Goal: Task Accomplishment & Management: Use online tool/utility

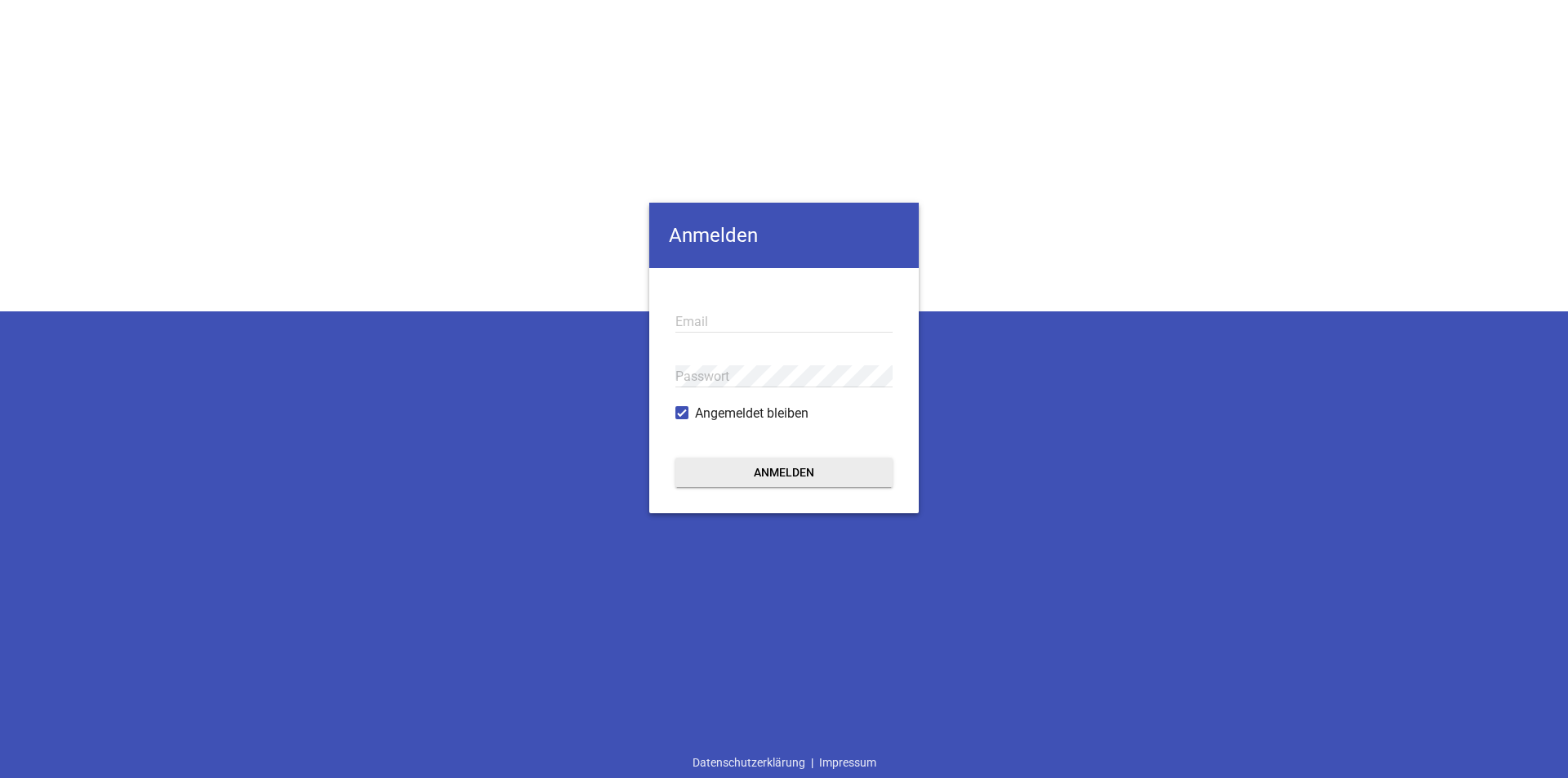
type input "[EMAIL_ADDRESS][DOMAIN_NAME]"
click at [808, 485] on button "Anmelden" at bounding box center [784, 473] width 217 height 30
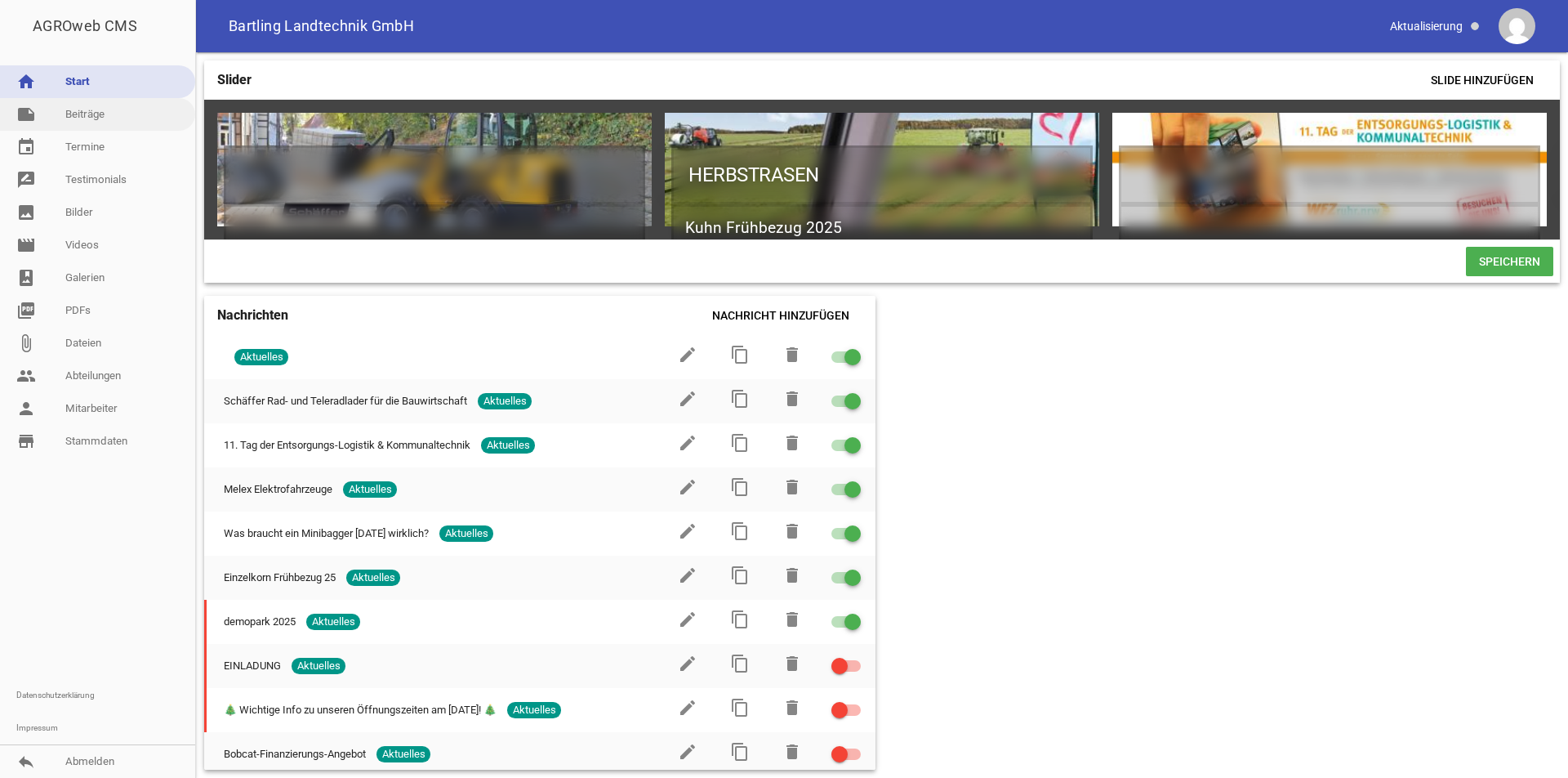
click at [76, 113] on link "note Beiträge" at bounding box center [98, 114] width 196 height 32
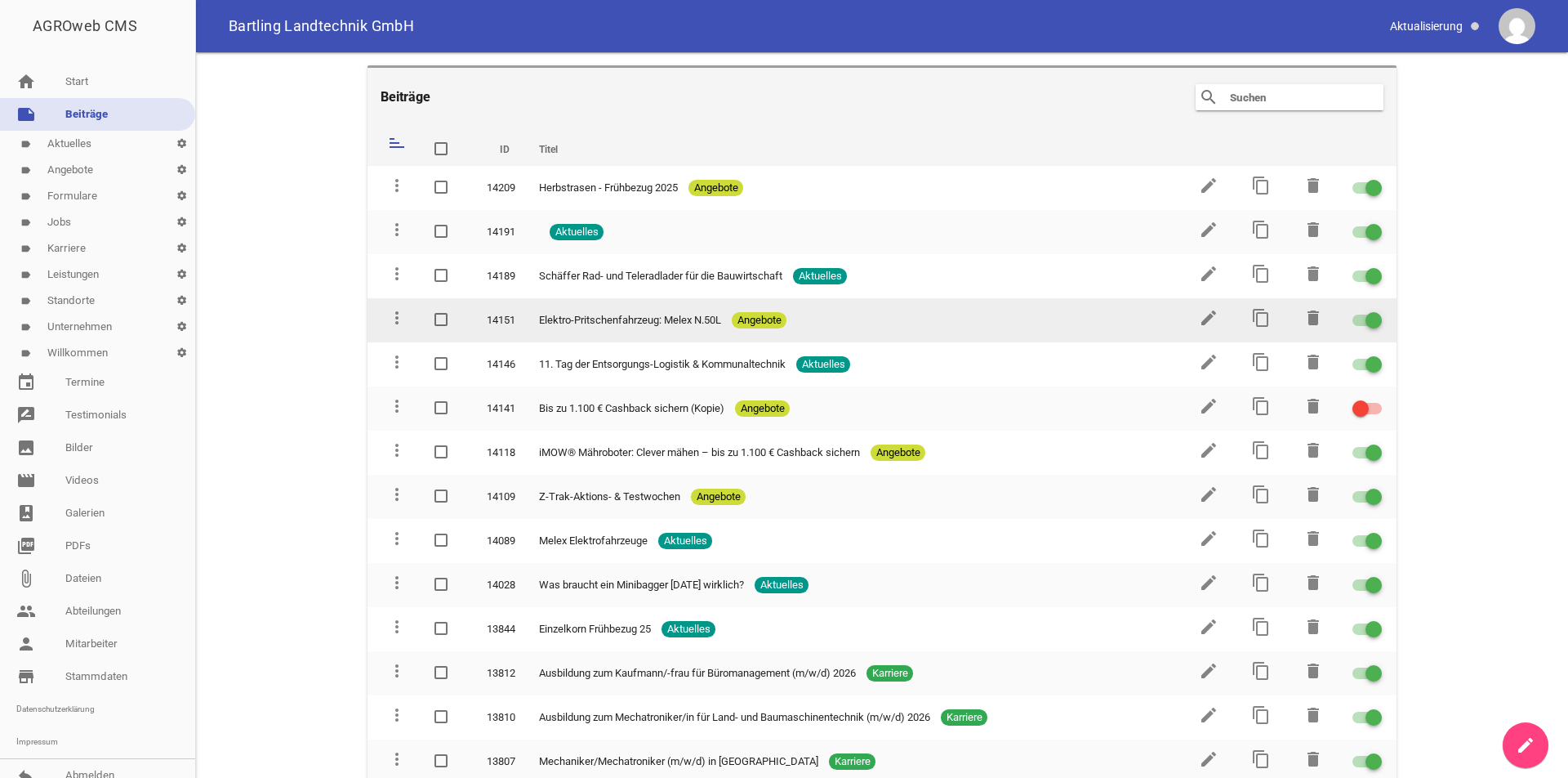
click at [688, 320] on span "Elektro-Pritschenfahrzeug: Melex N.50L" at bounding box center [629, 320] width 182 height 17
click at [1199, 320] on icon "edit" at bounding box center [1208, 317] width 19 height 19
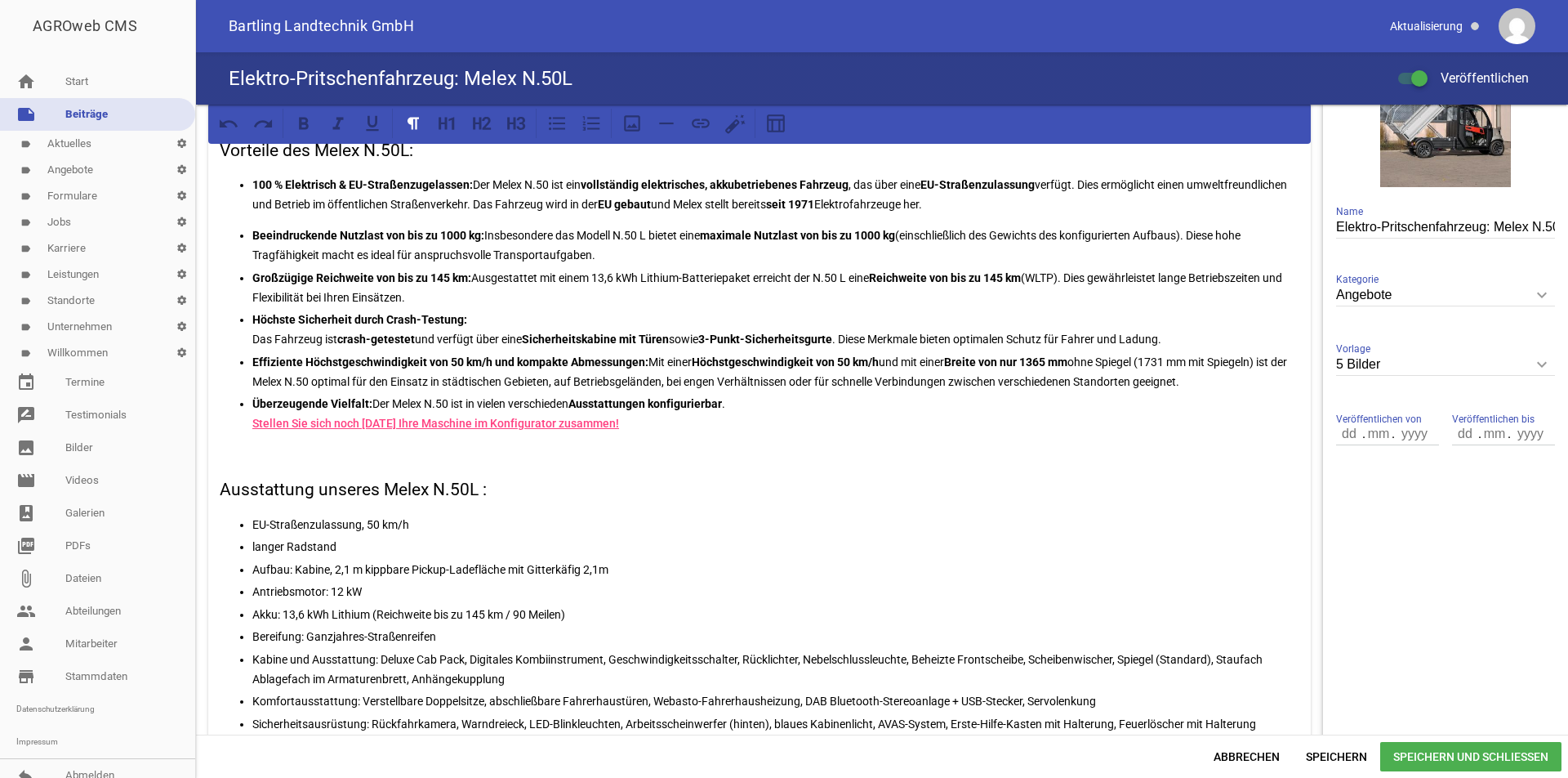
scroll to position [245, 0]
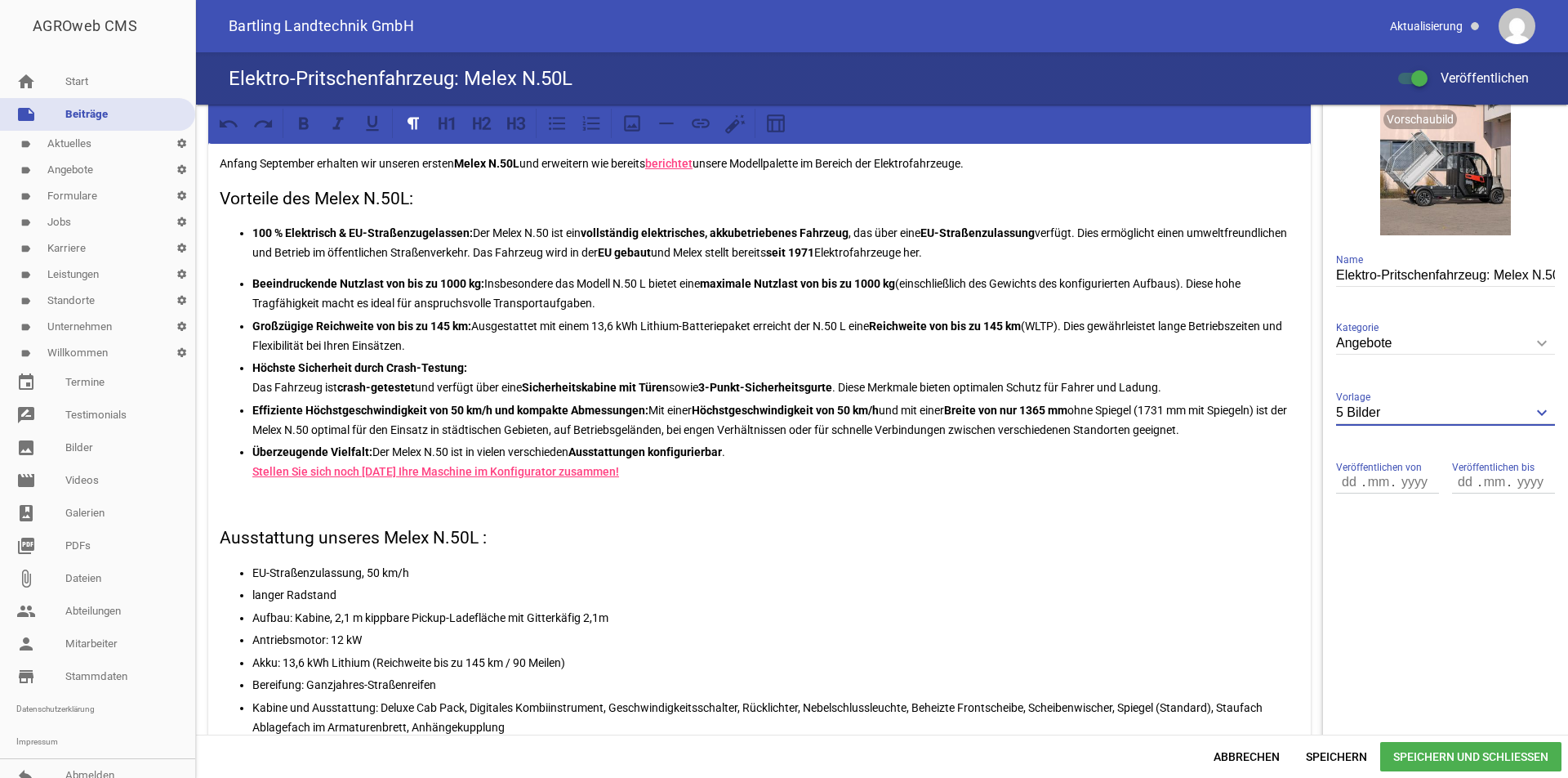
click at [1418, 408] on input "5 Bilder" at bounding box center [1445, 413] width 219 height 22
click at [1075, 516] on div "Anfang September erhalten wir unseren ersten Melex N.50L und erweitern wie bere…" at bounding box center [760, 597] width 1103 height 910
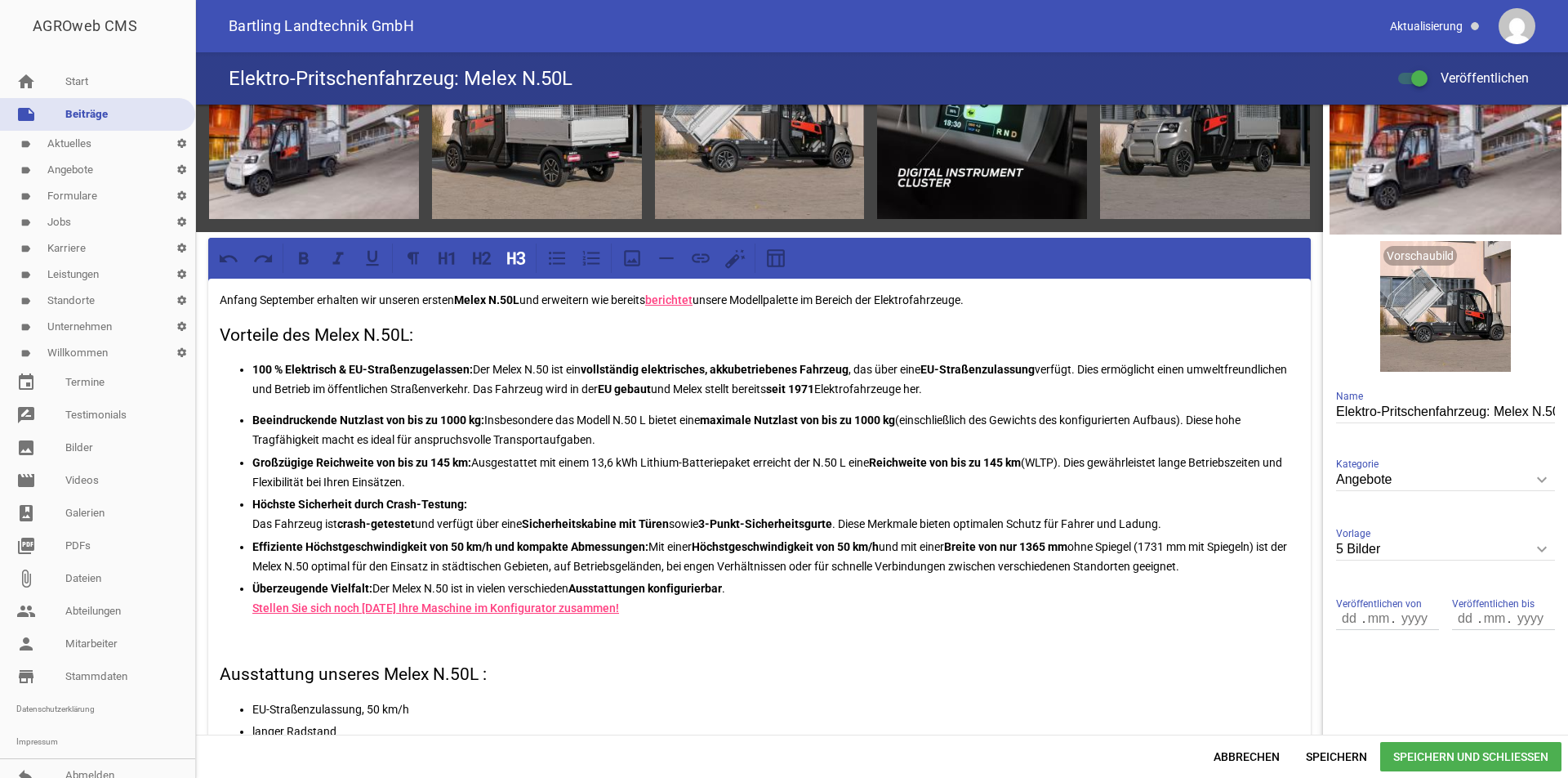
scroll to position [0, 0]
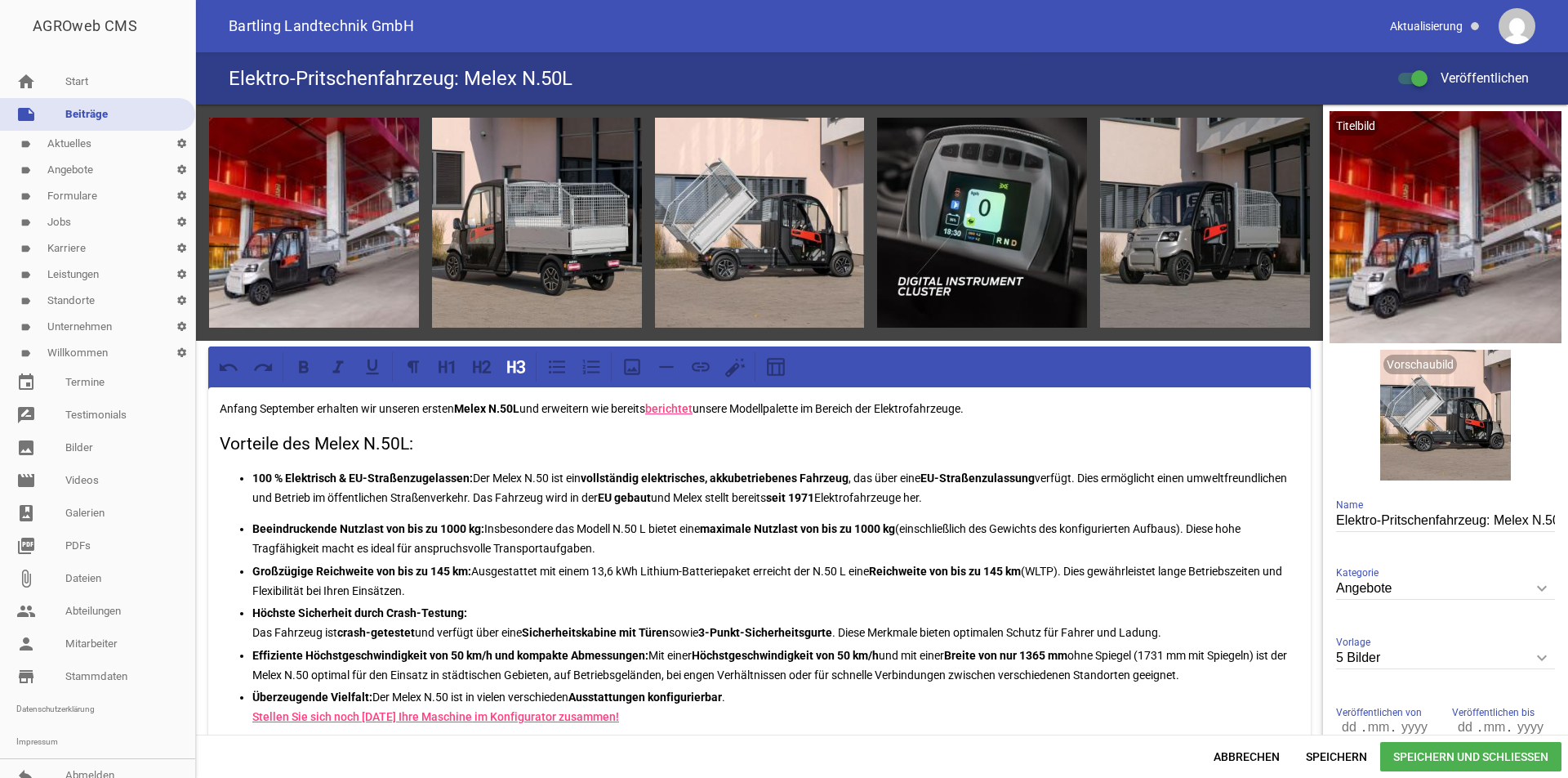
click at [1449, 661] on input "5 Bilder" at bounding box center [1445, 658] width 219 height 22
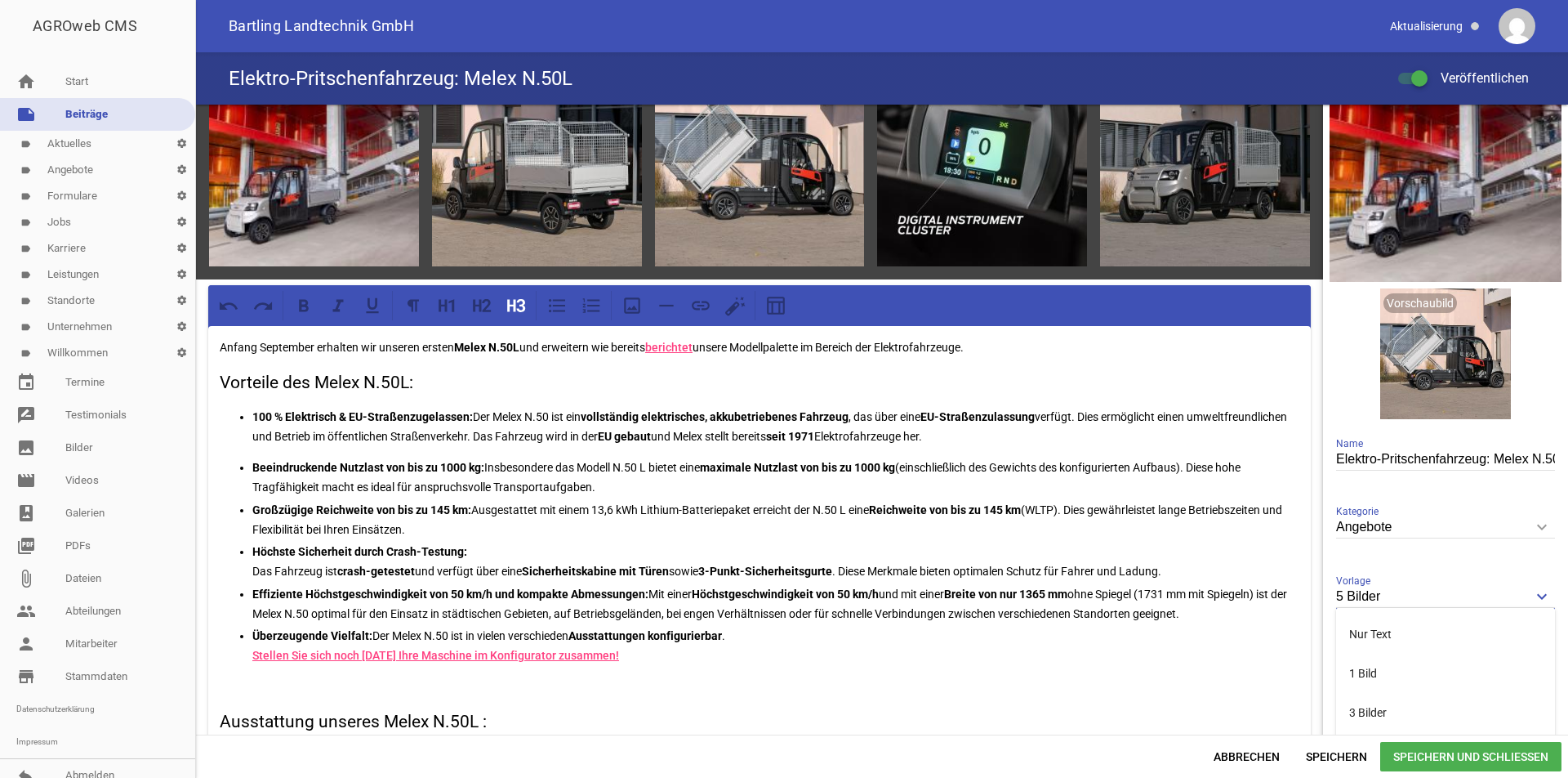
scroll to position [327, 0]
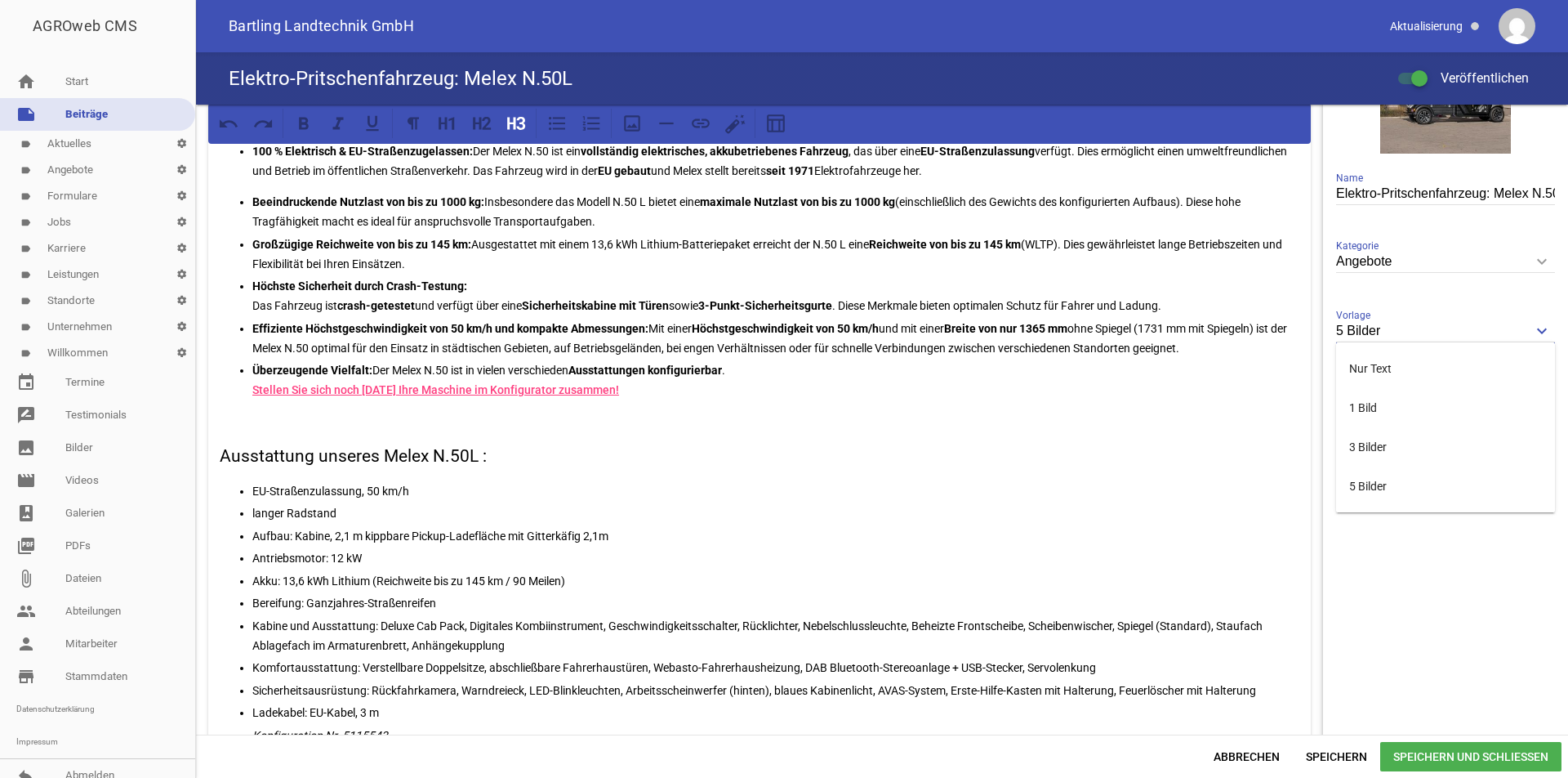
click at [1514, 315] on div "5 Bilder keyboard_arrow_down Vorlage Nur Text 1 Bild 3 Bilder 5 Bilder" at bounding box center [1445, 331] width 219 height 56
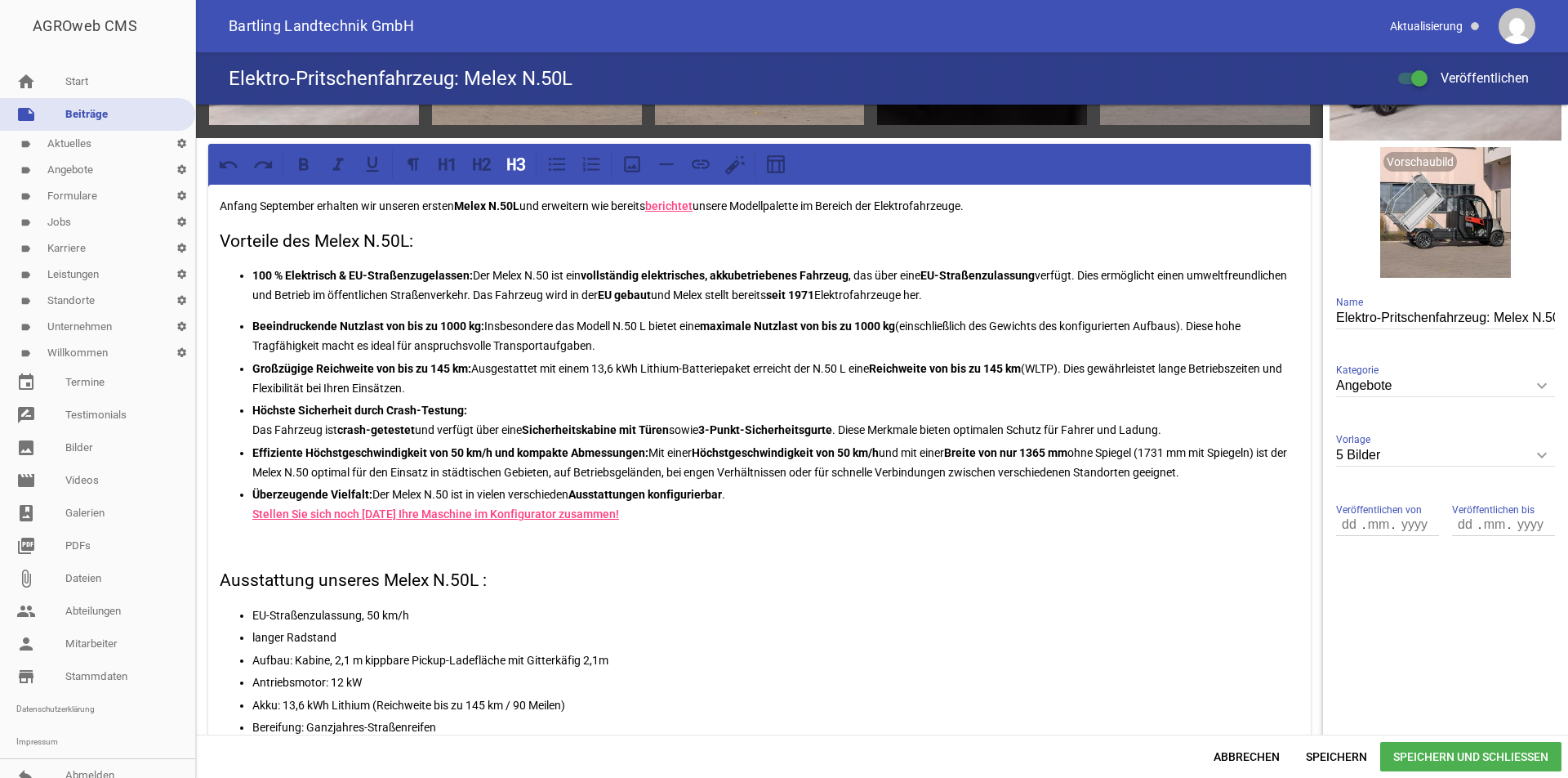
scroll to position [0, 0]
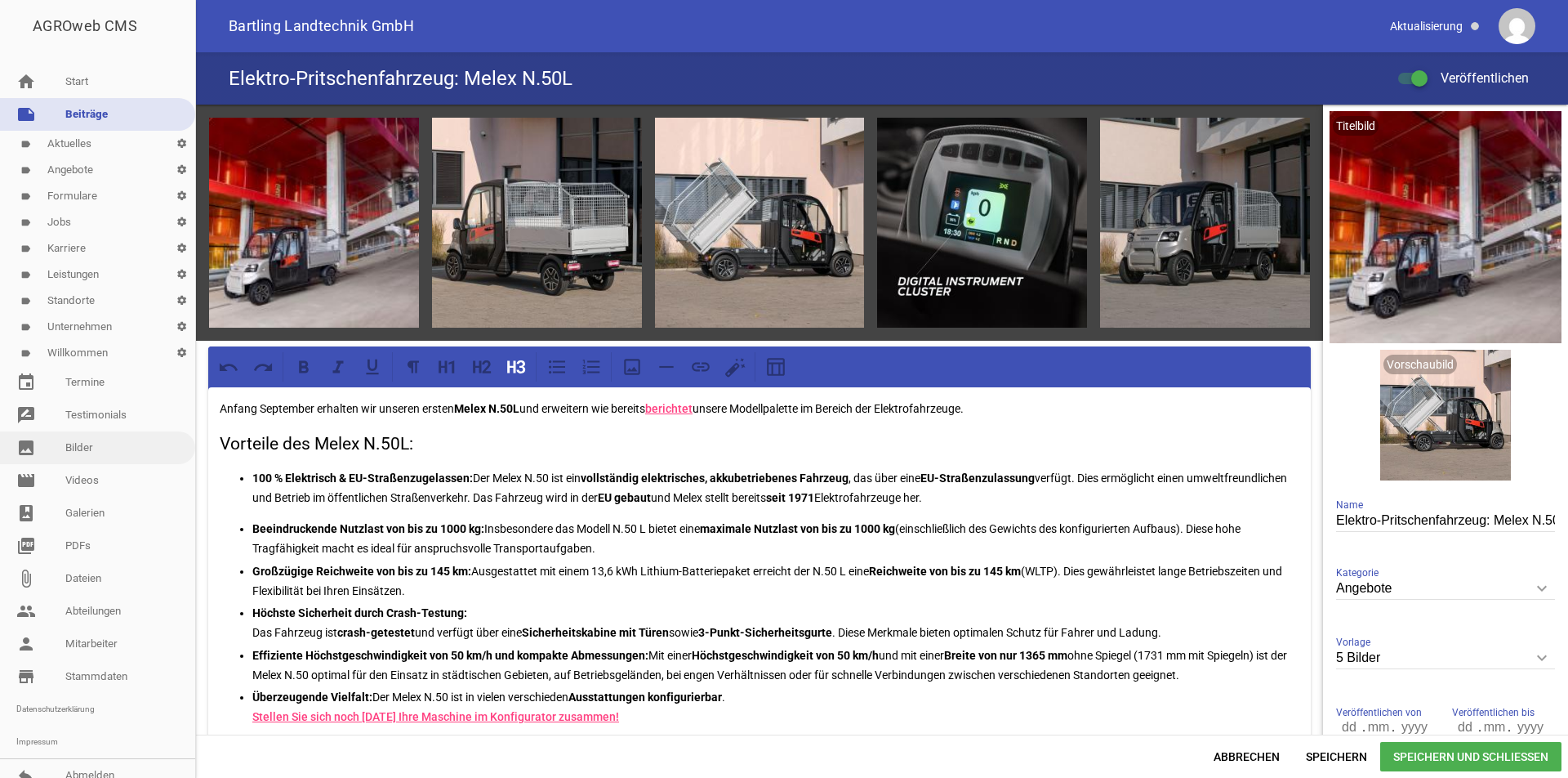
click at [81, 450] on link "image Bilder" at bounding box center [98, 447] width 196 height 32
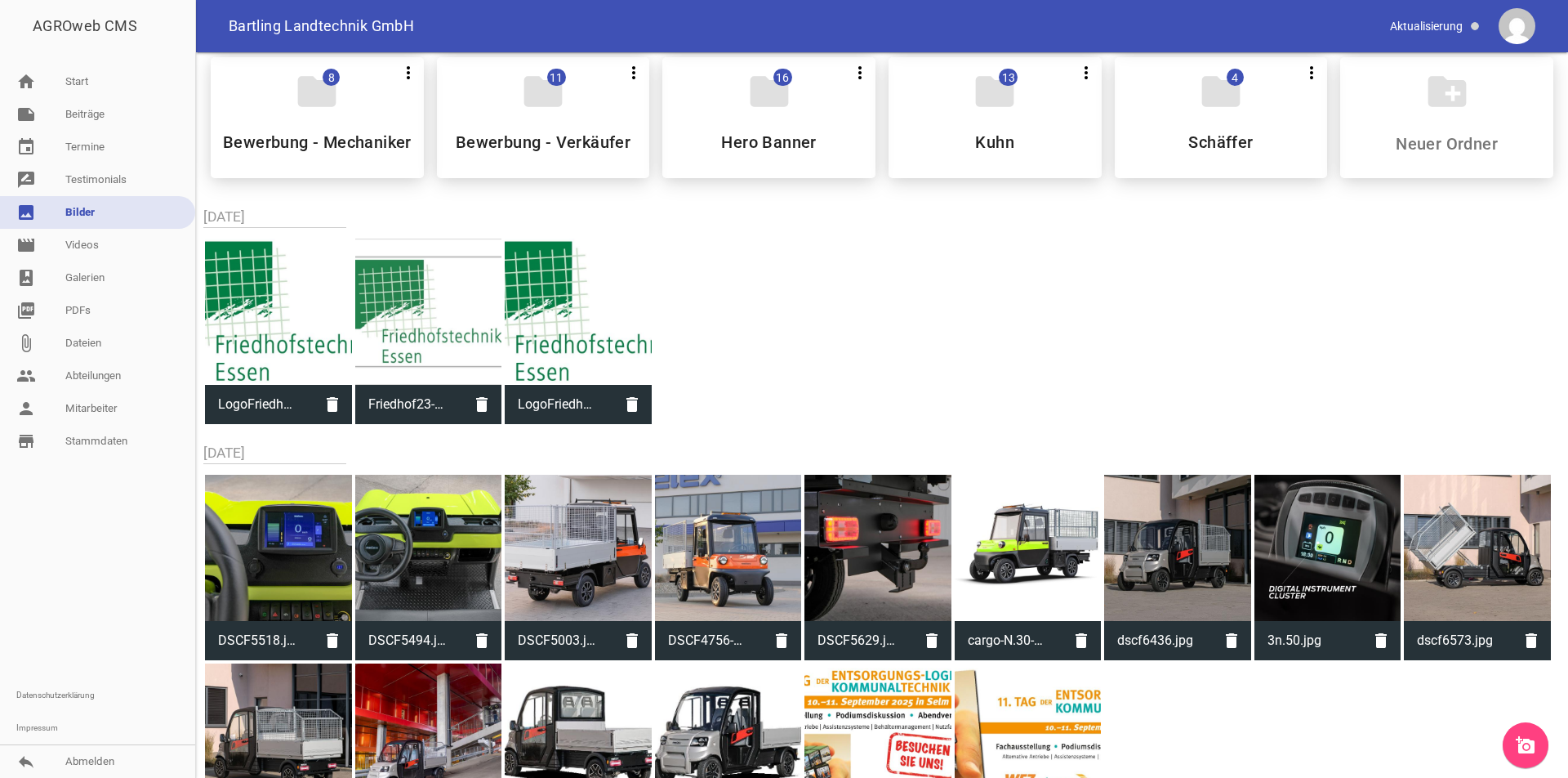
scroll to position [409, 0]
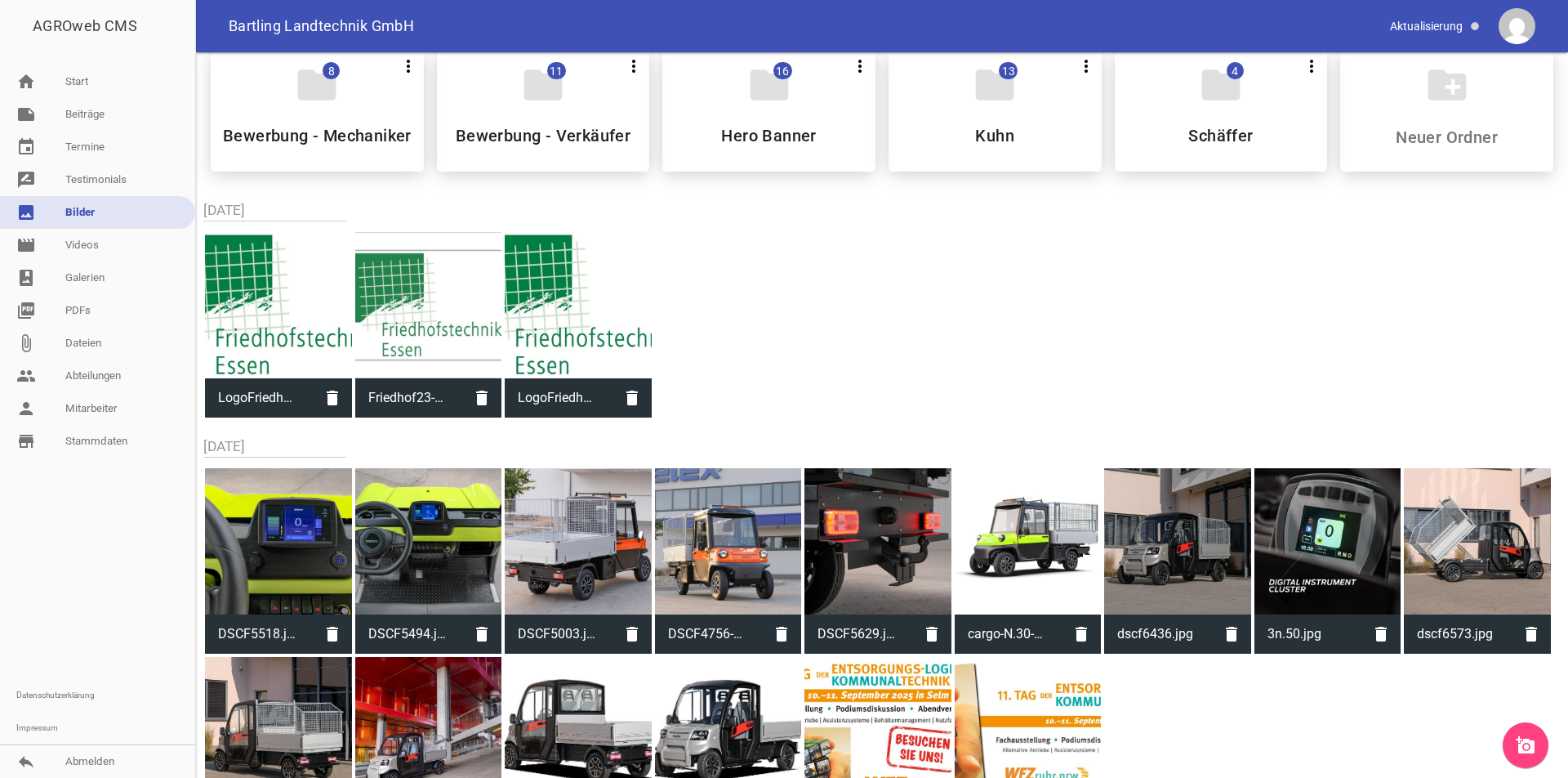
click at [1529, 737] on icon "add_a_photo" at bounding box center [1526, 745] width 19 height 19
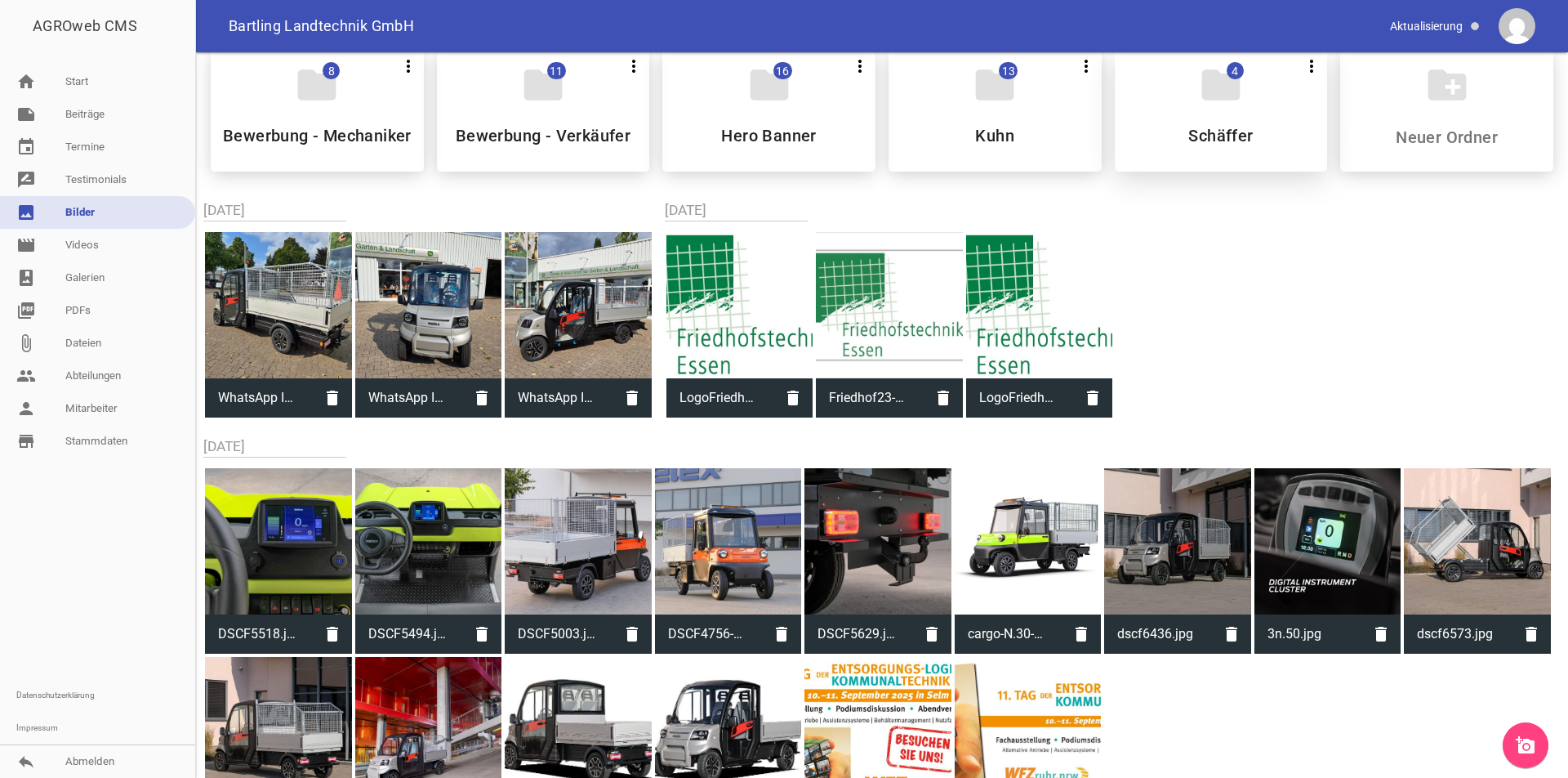
scroll to position [163, 0]
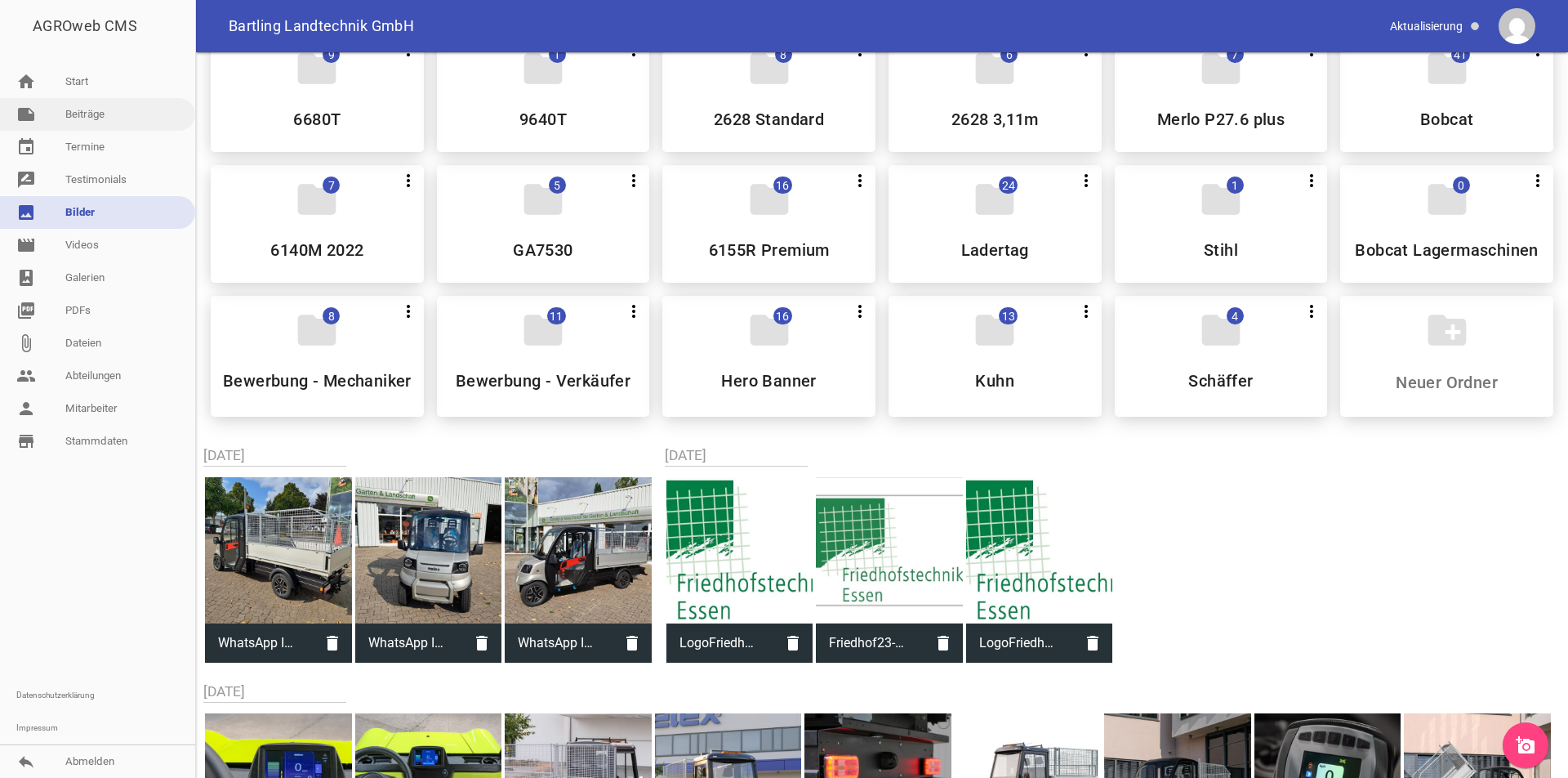
click at [90, 114] on link "note Beiträge" at bounding box center [98, 114] width 196 height 32
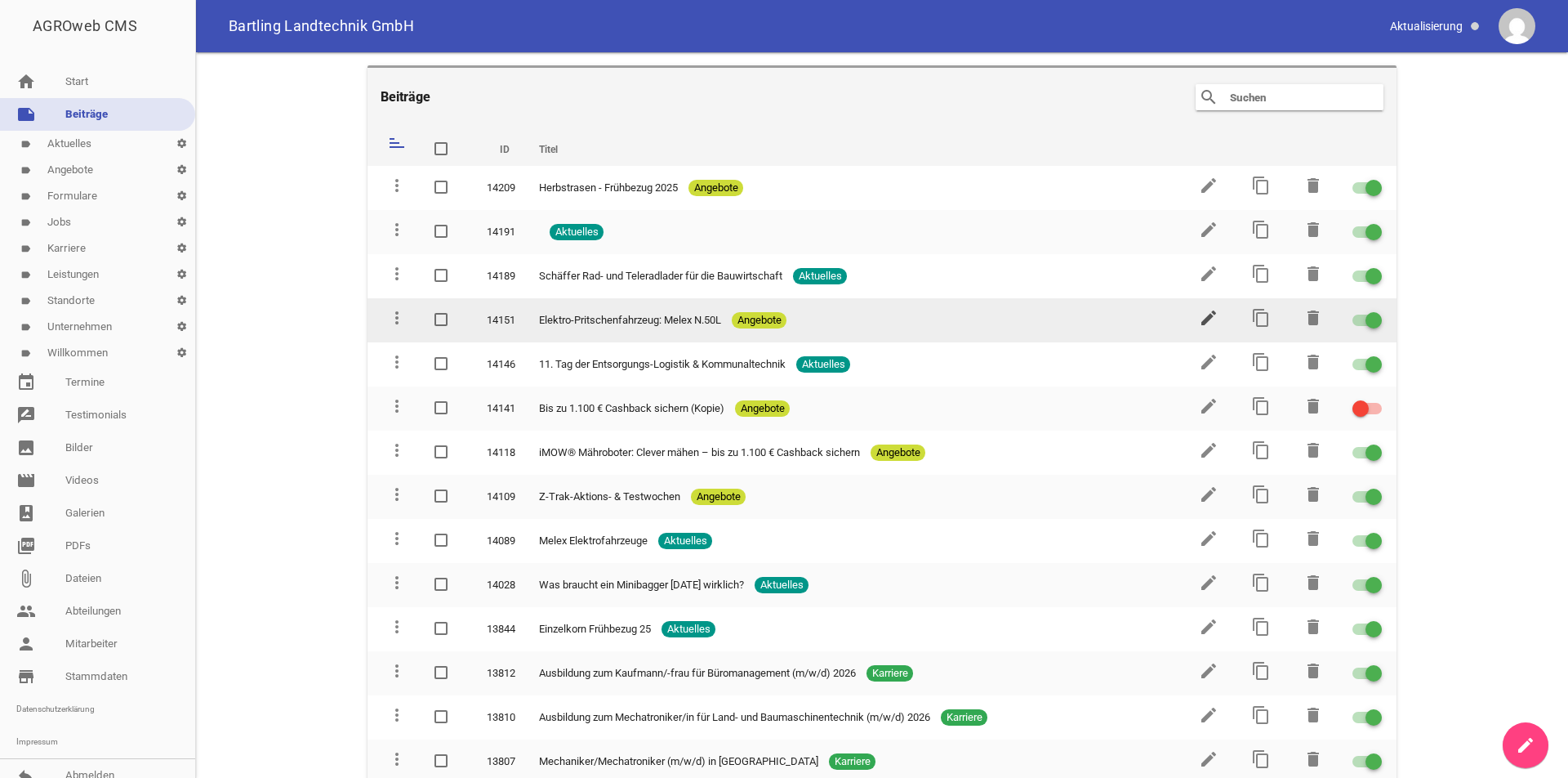
click at [1199, 315] on icon "edit" at bounding box center [1208, 317] width 19 height 19
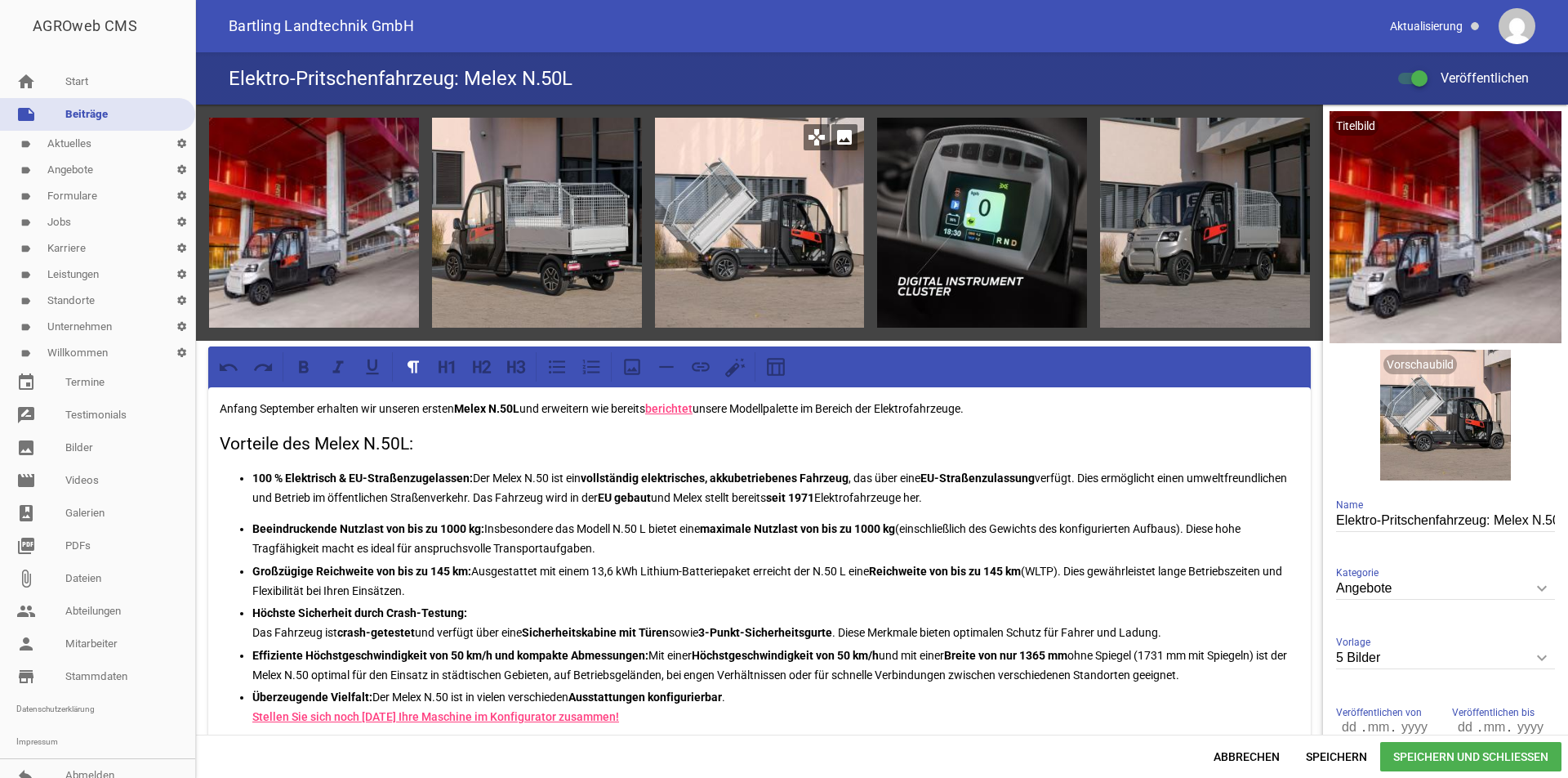
drag, startPoint x: 771, startPoint y: 153, endPoint x: 793, endPoint y: 158, distance: 22.6
click at [800, 158] on div at bounding box center [760, 221] width 209 height 209
drag, startPoint x: 808, startPoint y: 162, endPoint x: 868, endPoint y: 166, distance: 60.1
click at [868, 166] on div "games image games image games image games image games image" at bounding box center [759, 222] width 1127 height 236
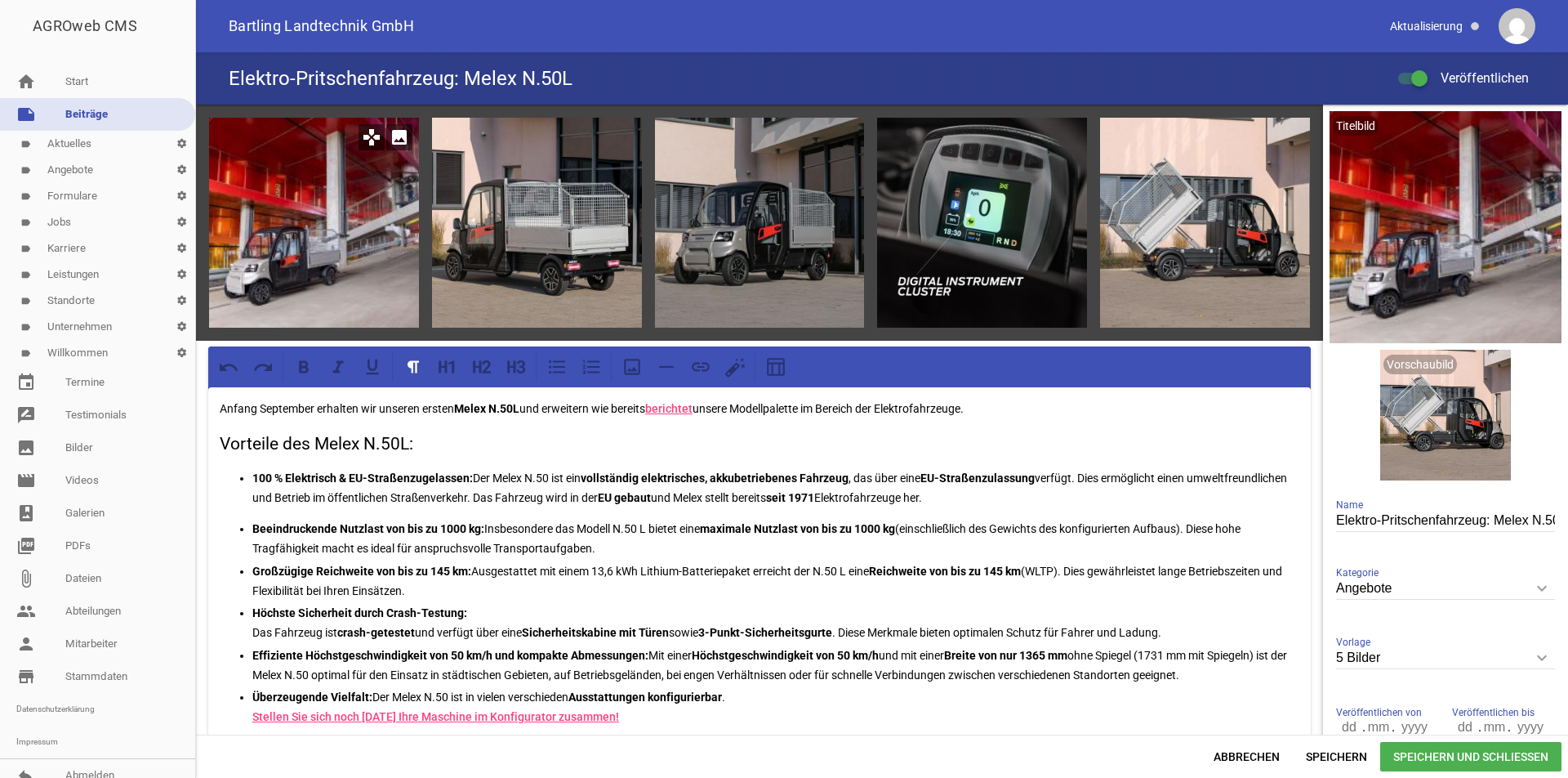
click at [371, 146] on icon "games" at bounding box center [372, 138] width 26 height 26
click at [399, 140] on icon "image" at bounding box center [400, 138] width 26 height 26
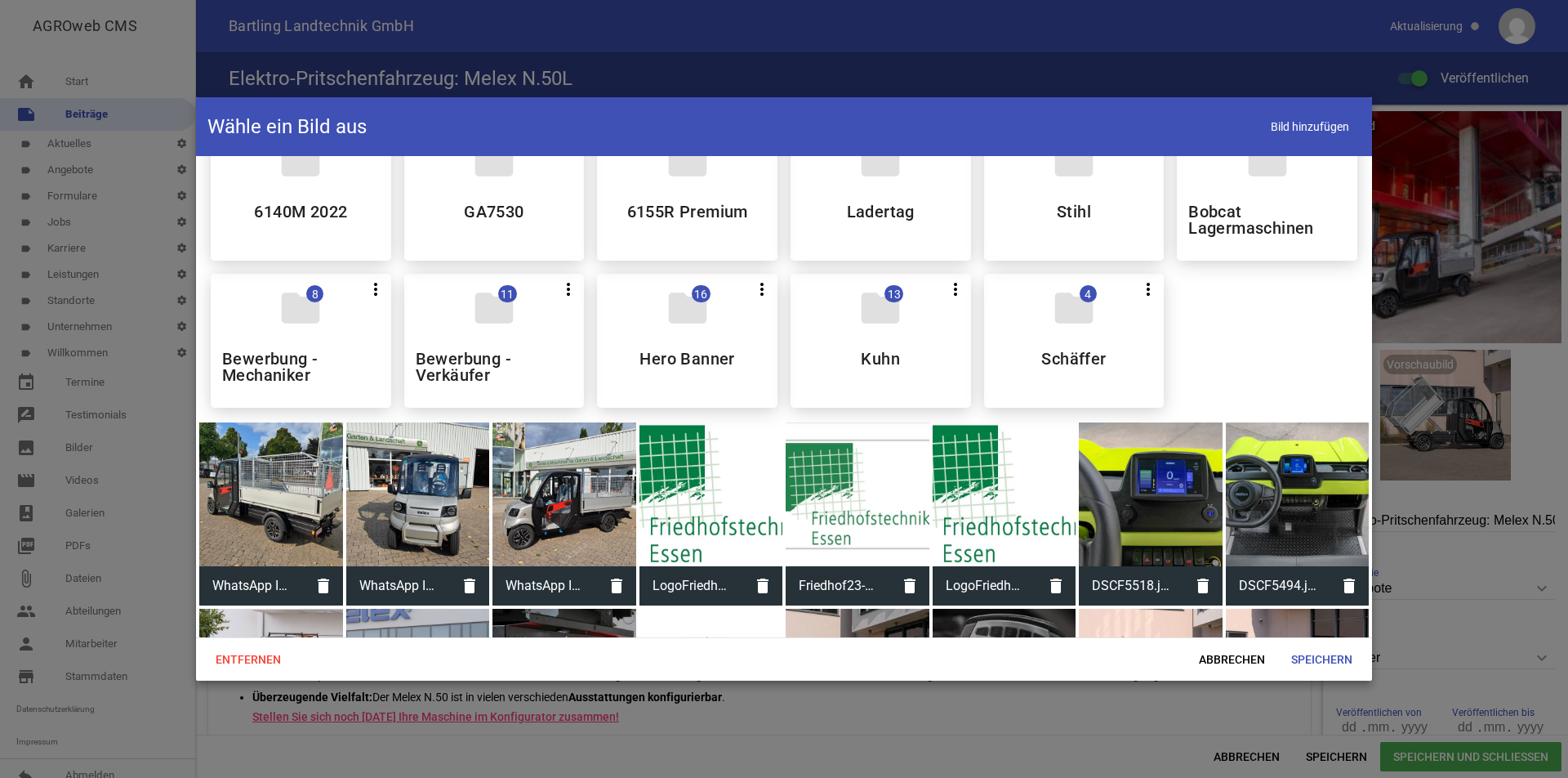
scroll to position [409, 0]
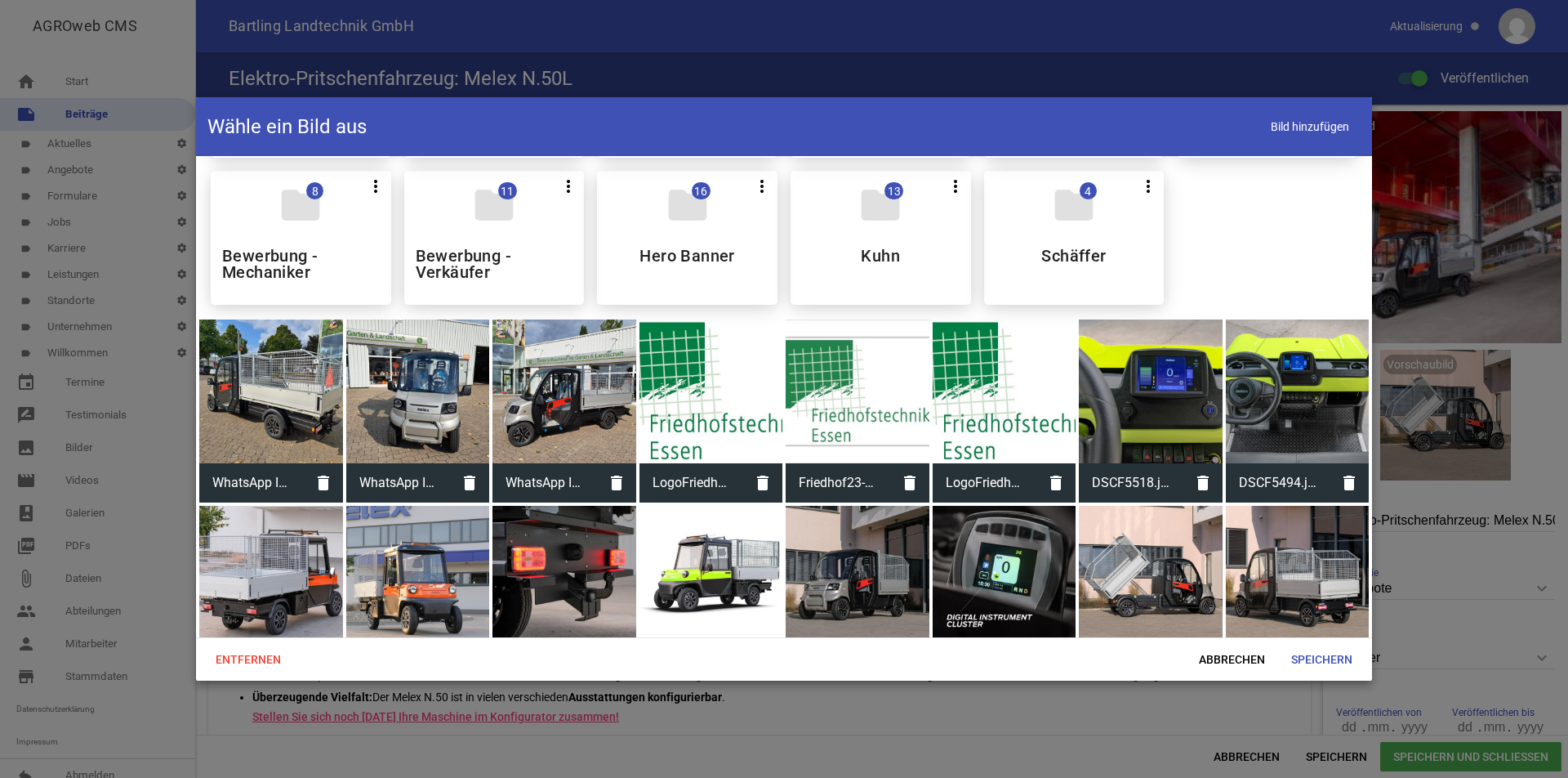
click at [556, 386] on div at bounding box center [565, 391] width 144 height 144
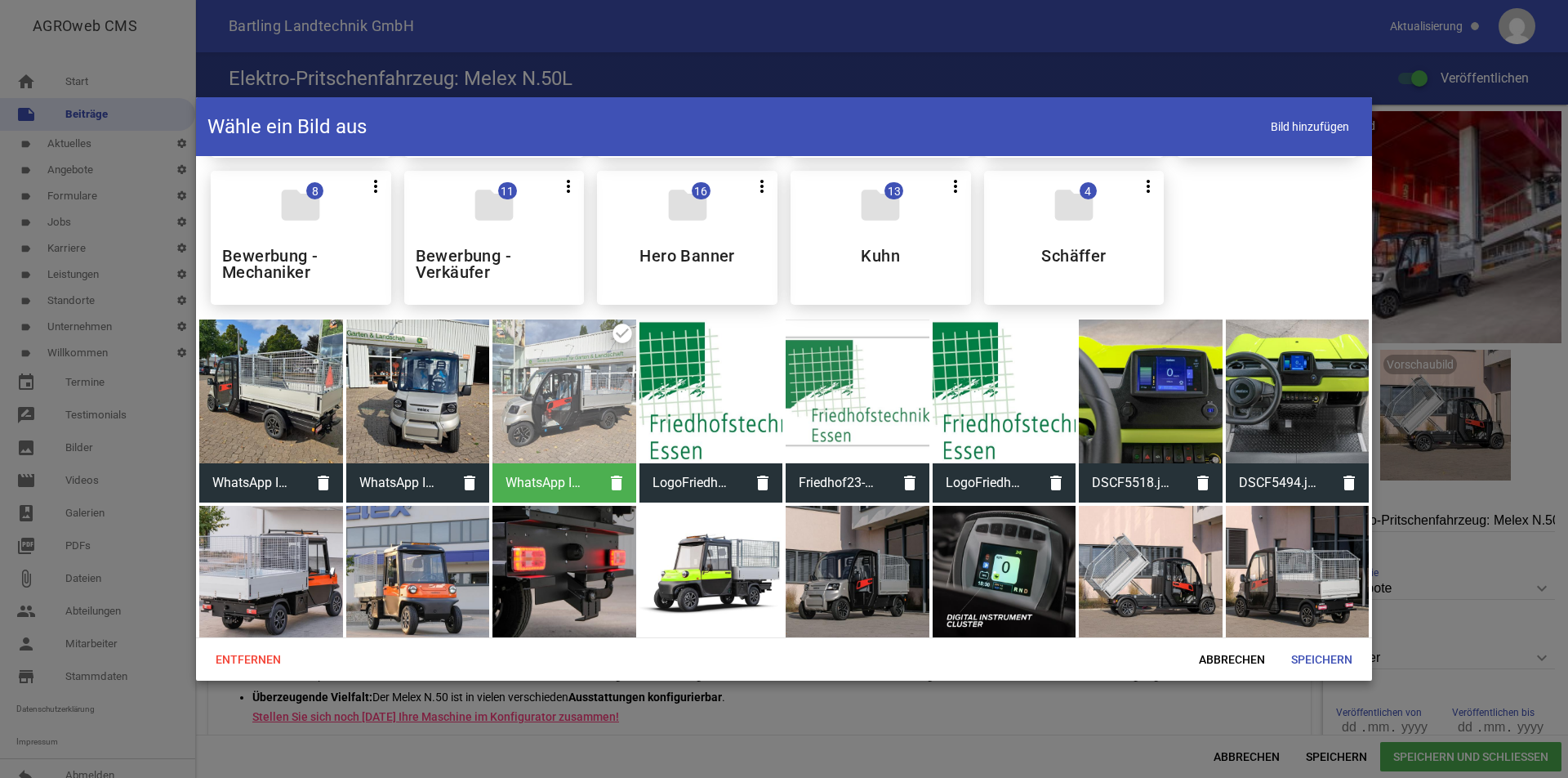
click at [426, 401] on div at bounding box center [418, 391] width 144 height 144
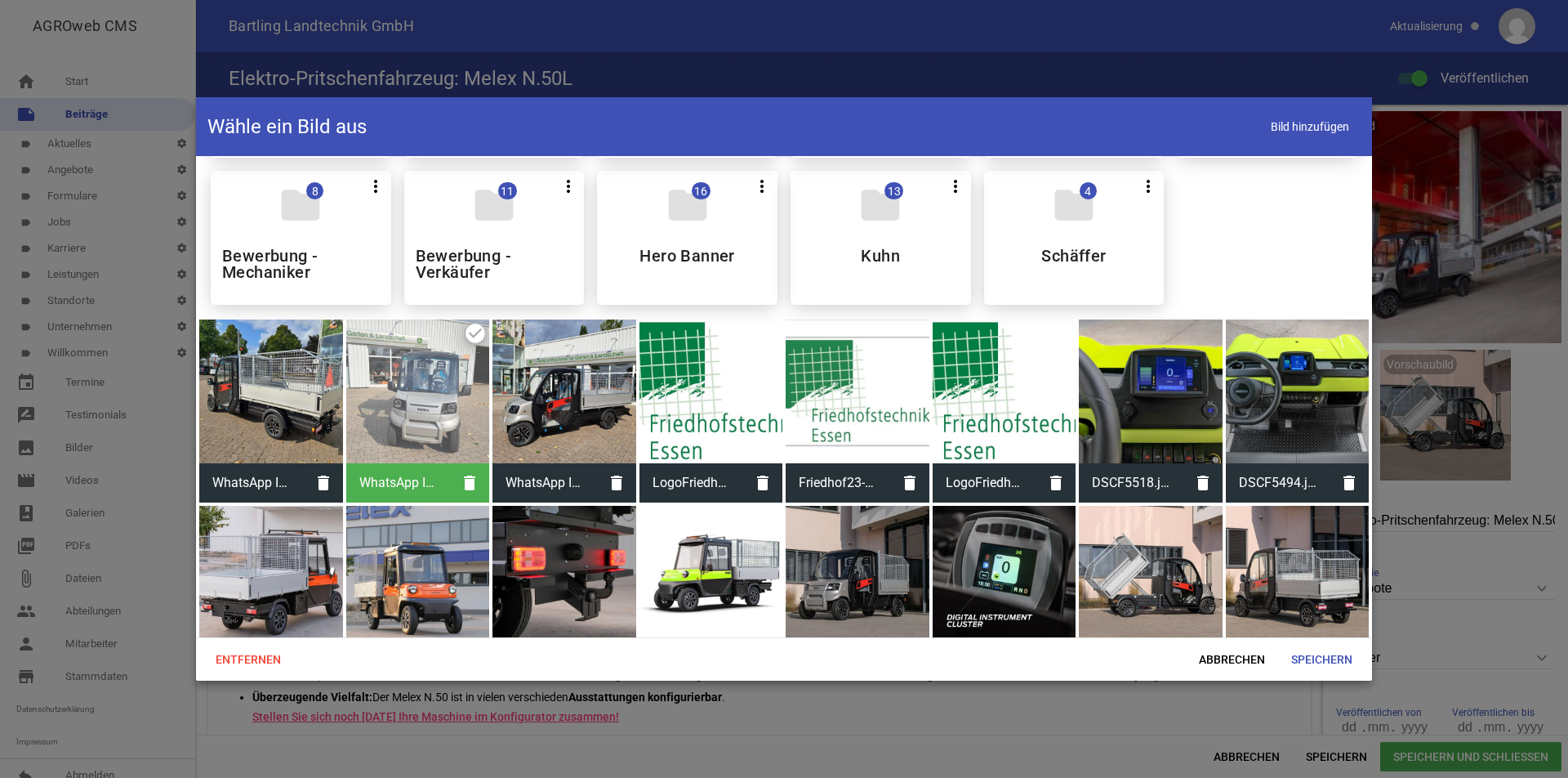
click at [592, 392] on div at bounding box center [565, 391] width 144 height 144
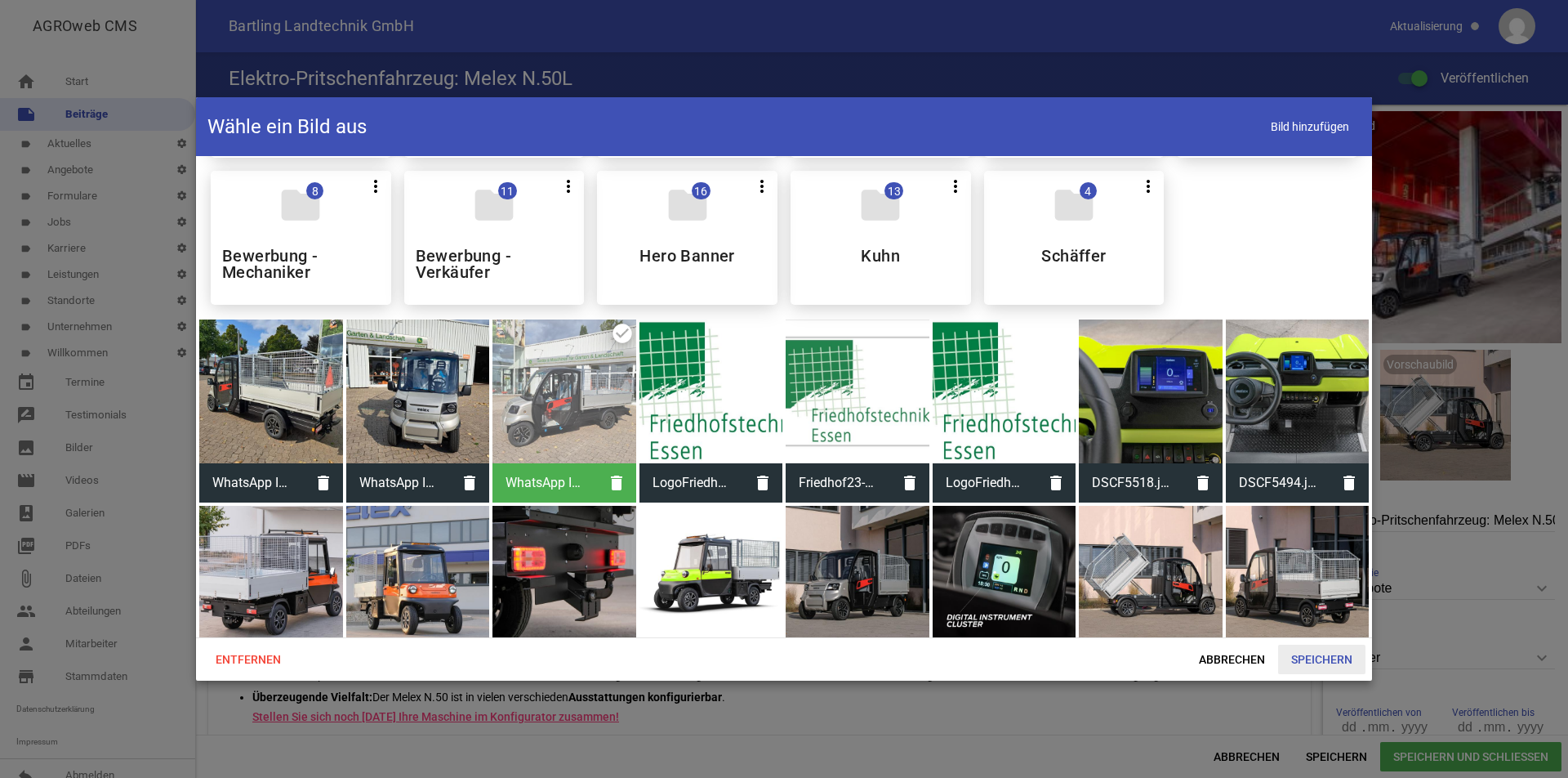
click at [1327, 664] on span "Speichern" at bounding box center [1322, 659] width 88 height 30
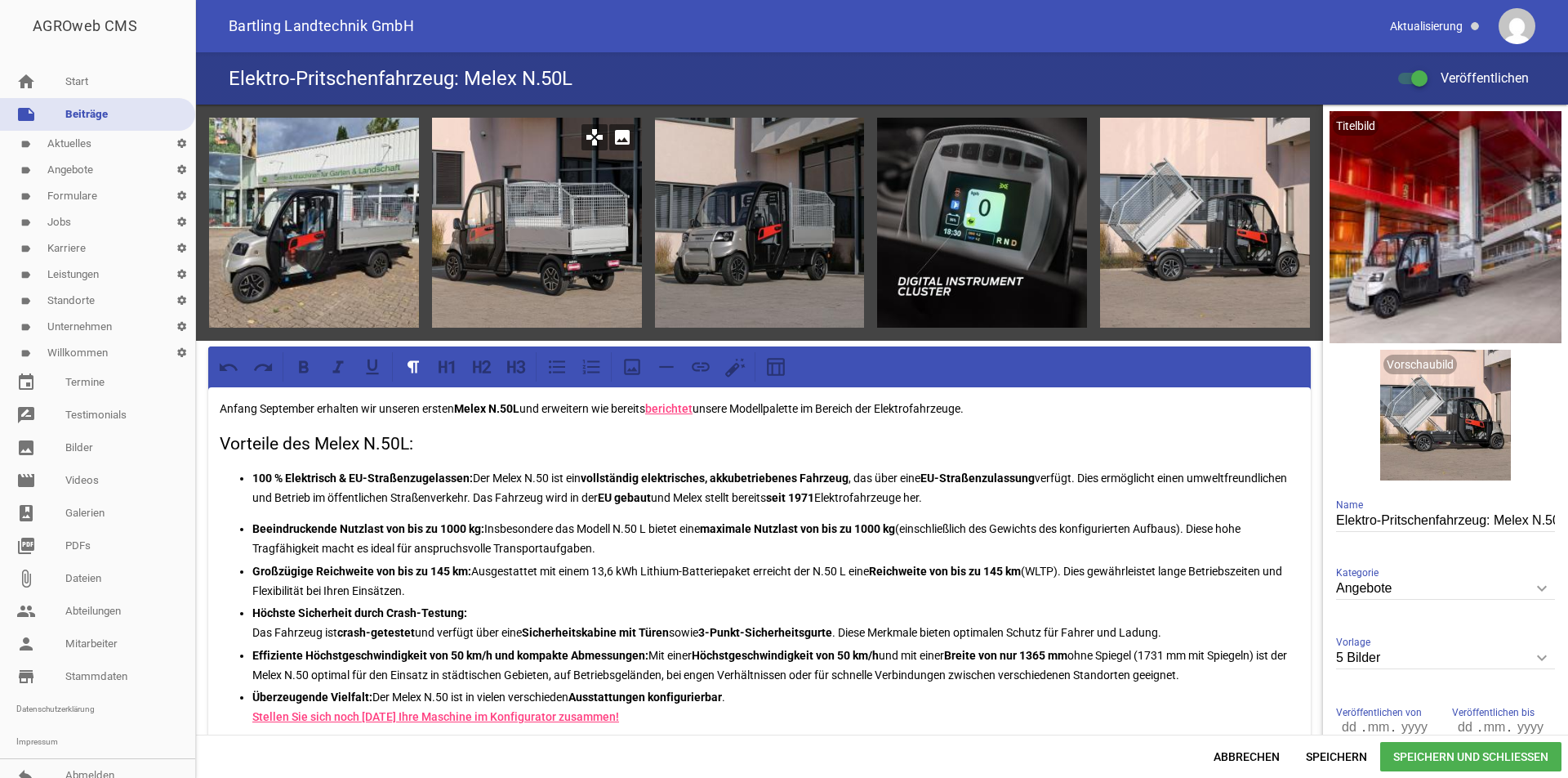
click at [625, 138] on icon "image" at bounding box center [622, 138] width 26 height 26
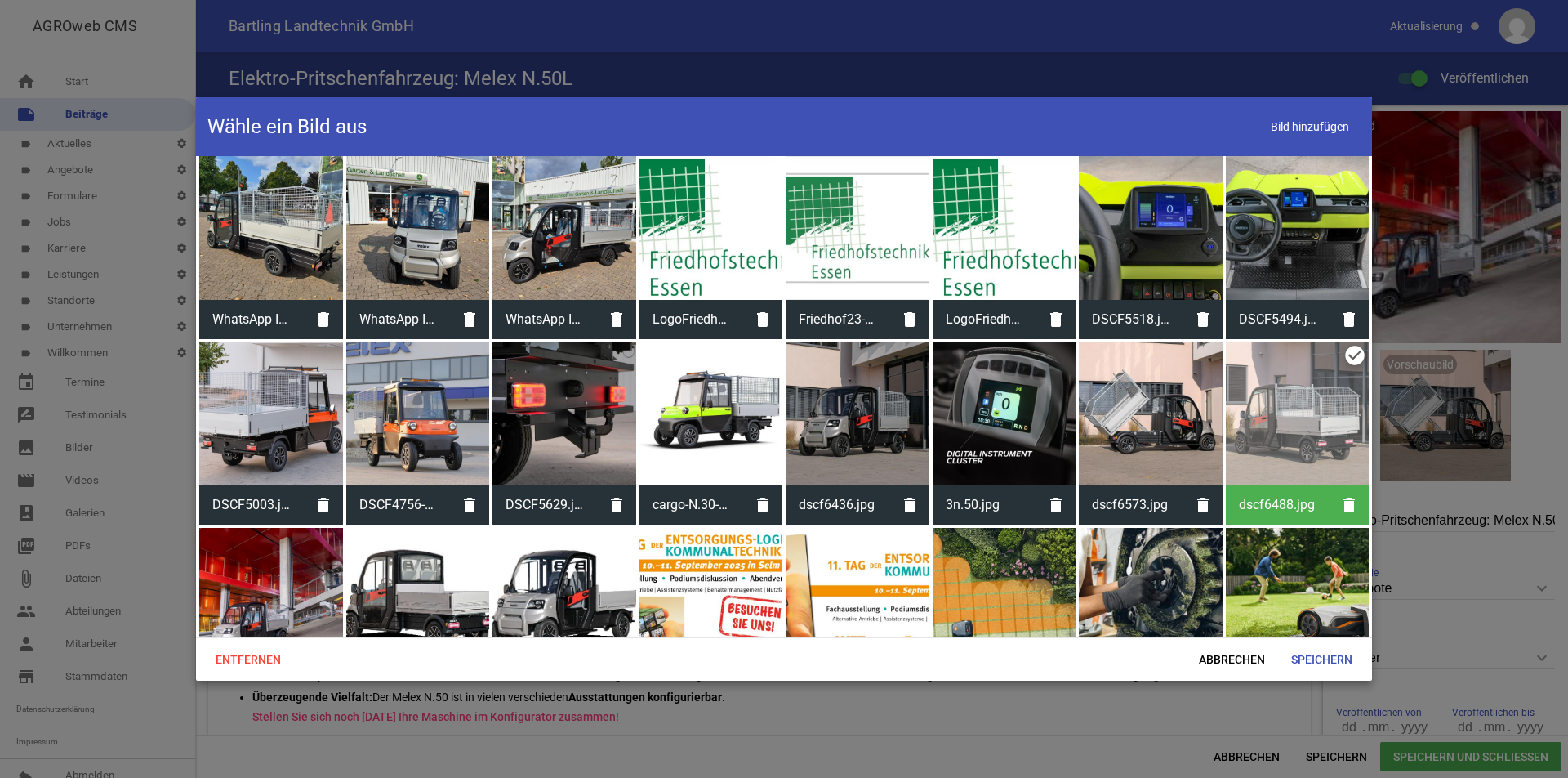
scroll to position [490, 0]
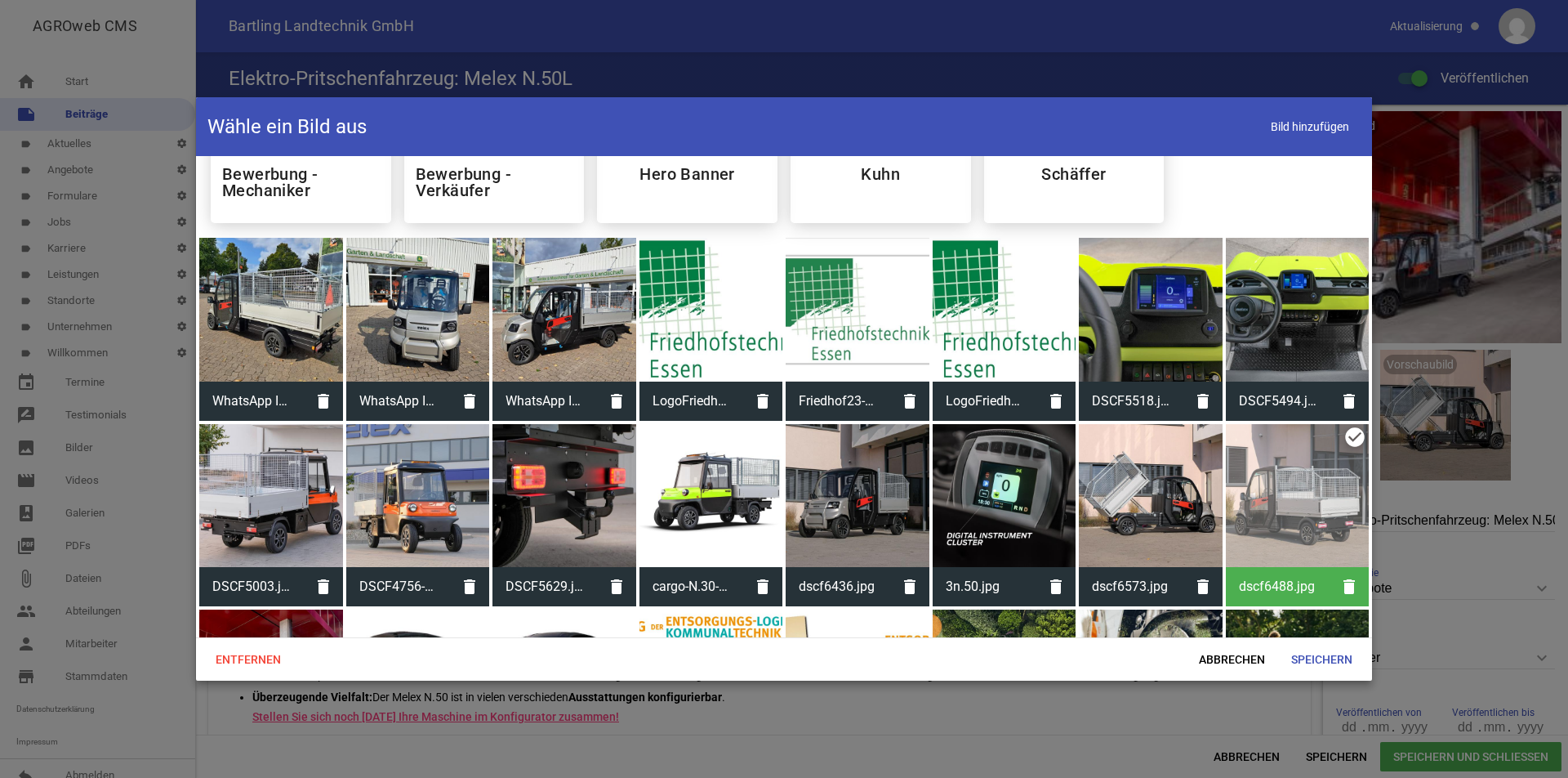
click at [434, 302] on div at bounding box center [418, 310] width 144 height 144
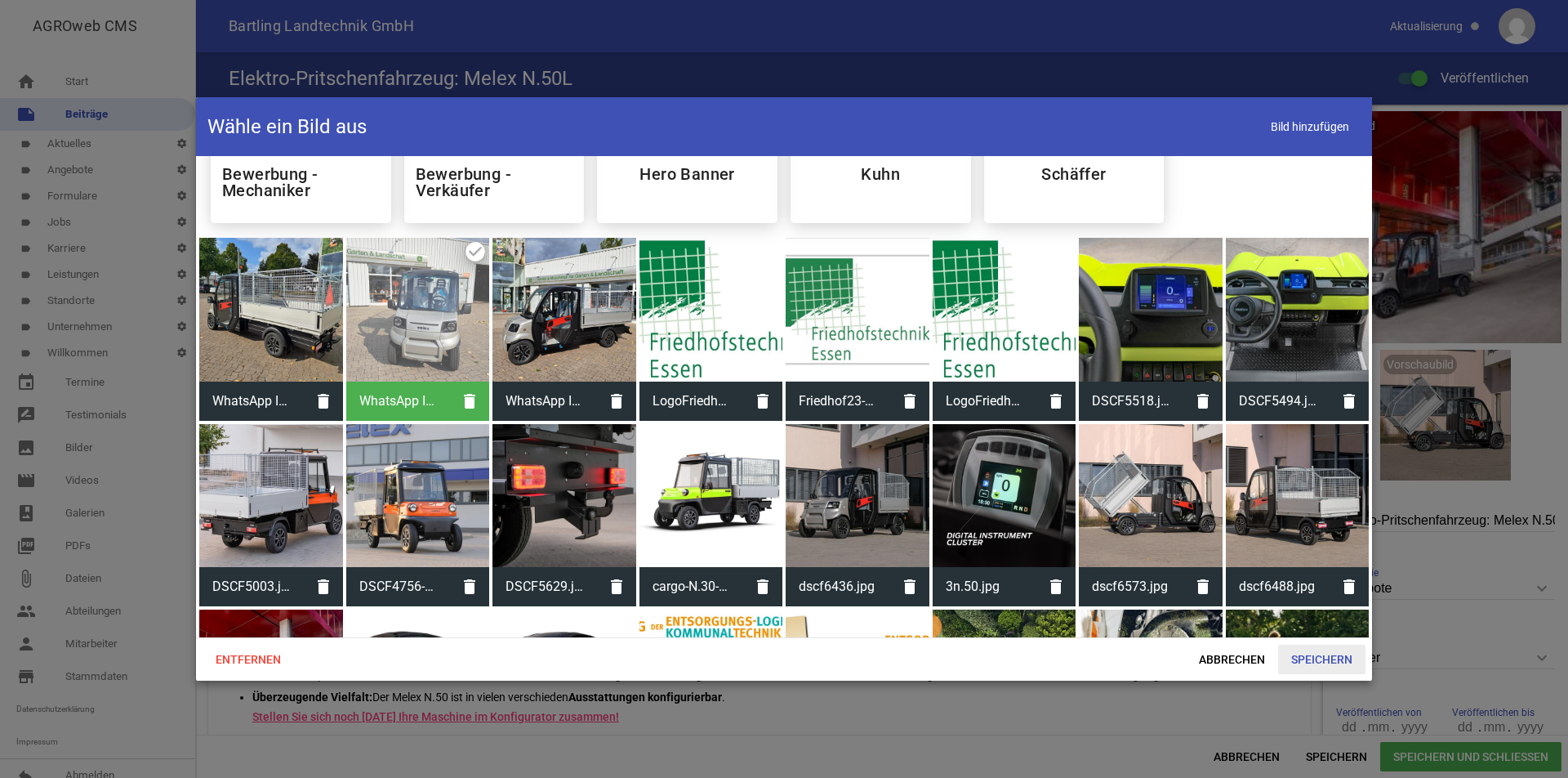
click at [1342, 660] on span "Speichern" at bounding box center [1322, 659] width 88 height 30
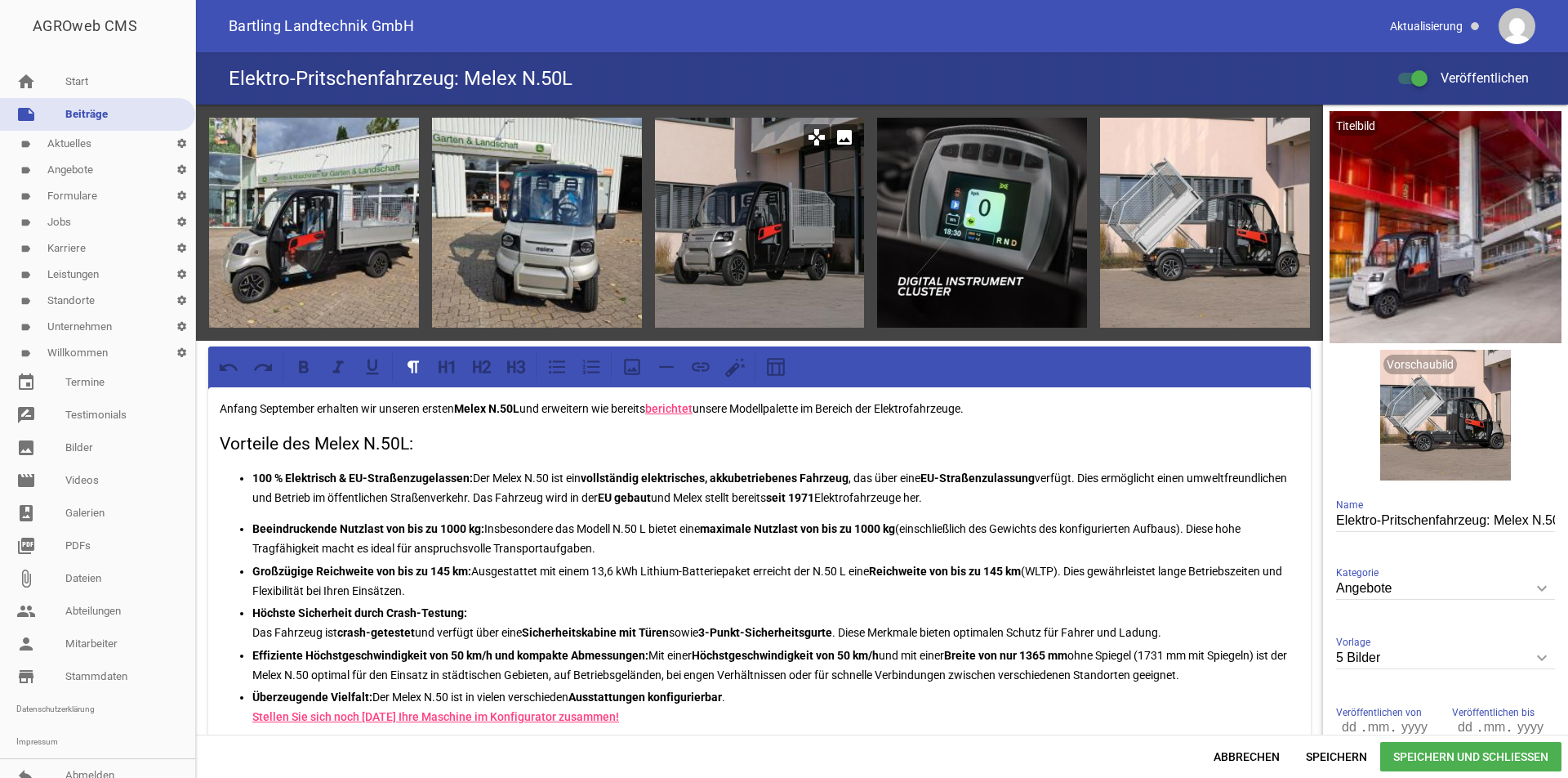
click at [836, 140] on icon "image" at bounding box center [844, 138] width 26 height 26
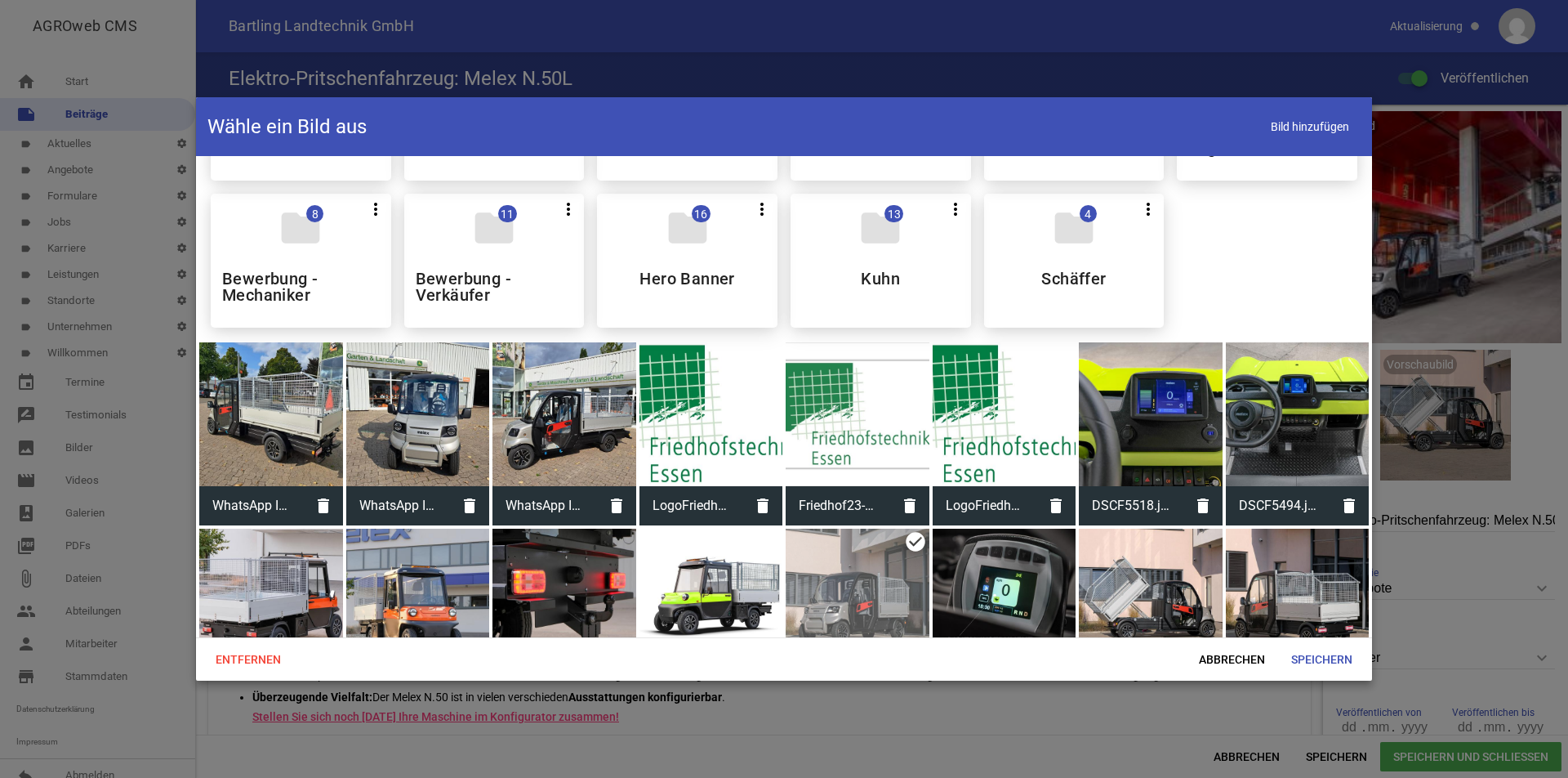
scroll to position [409, 0]
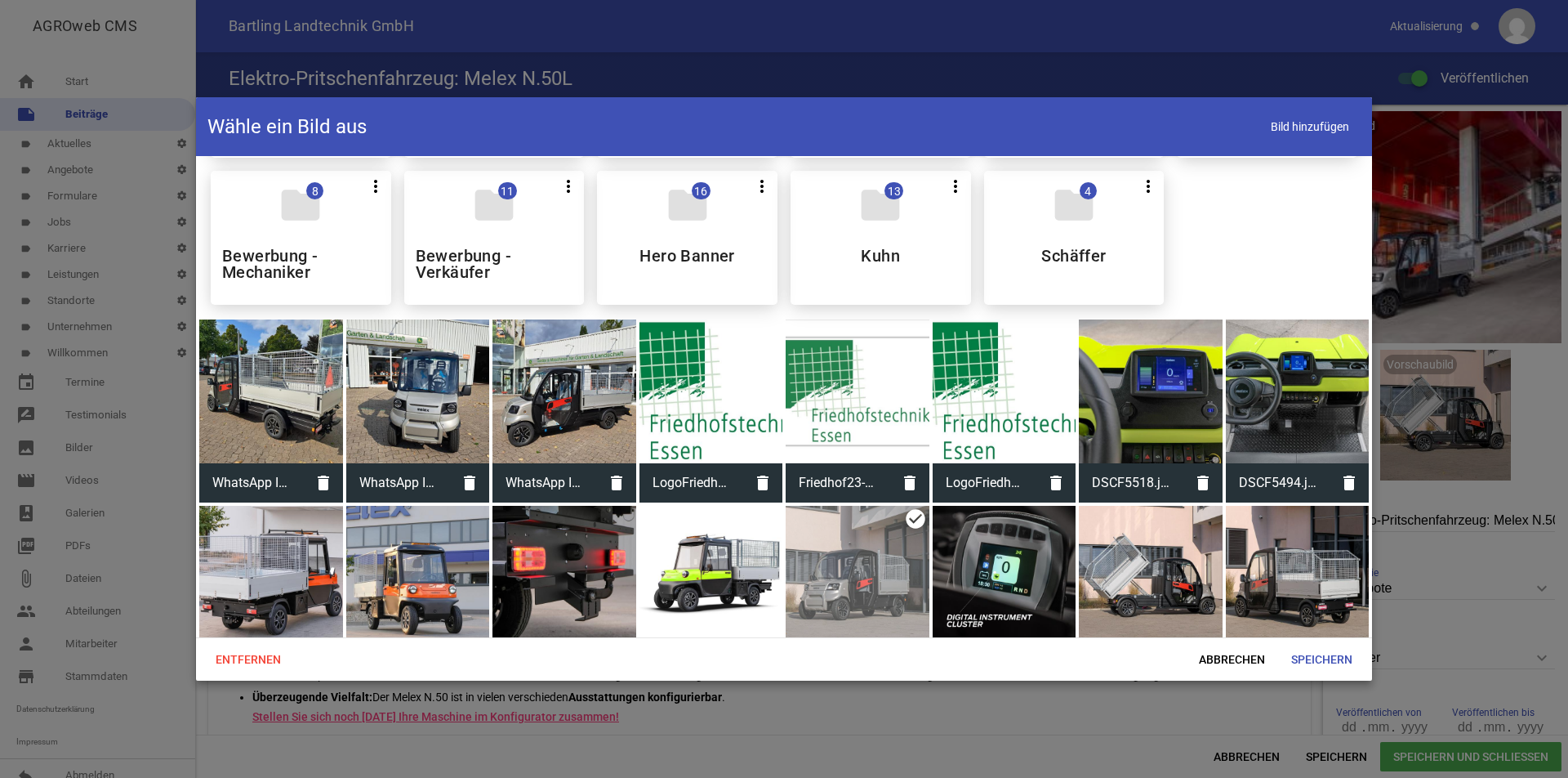
click at [304, 389] on div at bounding box center [271, 391] width 144 height 144
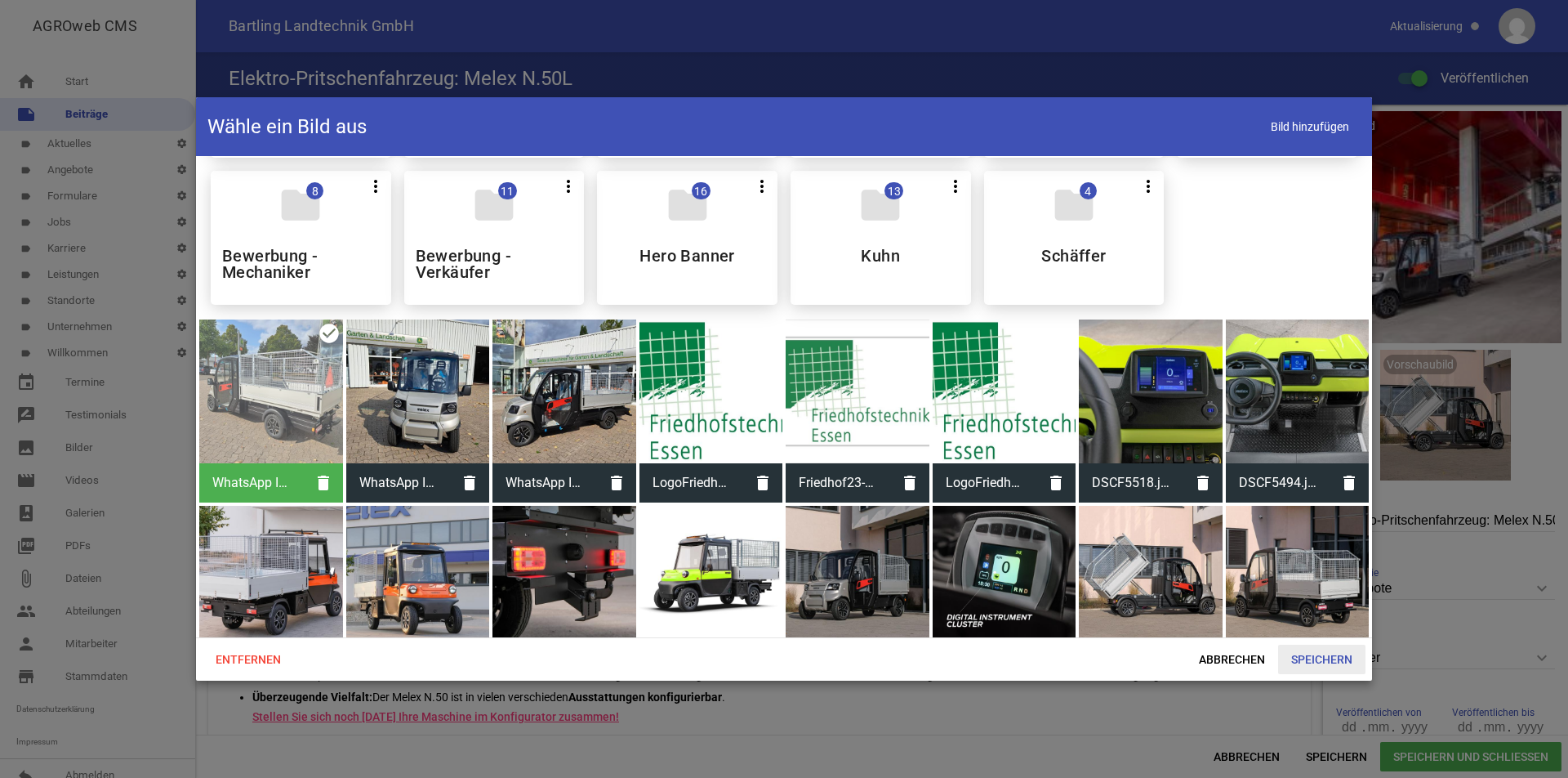
click at [1327, 657] on span "Speichern" at bounding box center [1322, 659] width 88 height 30
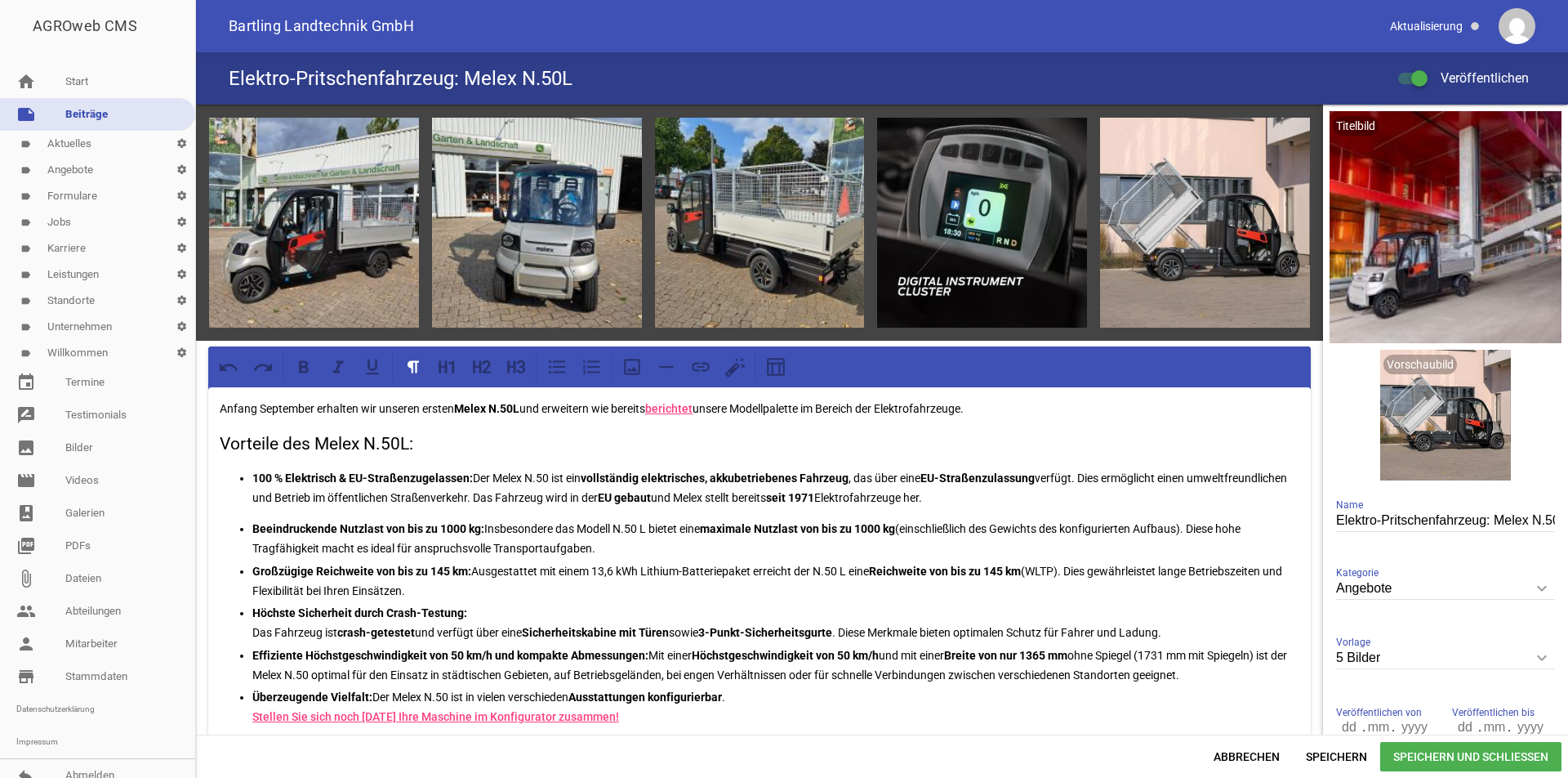
click at [1409, 761] on span "Speichern und Schließen" at bounding box center [1471, 757] width 181 height 30
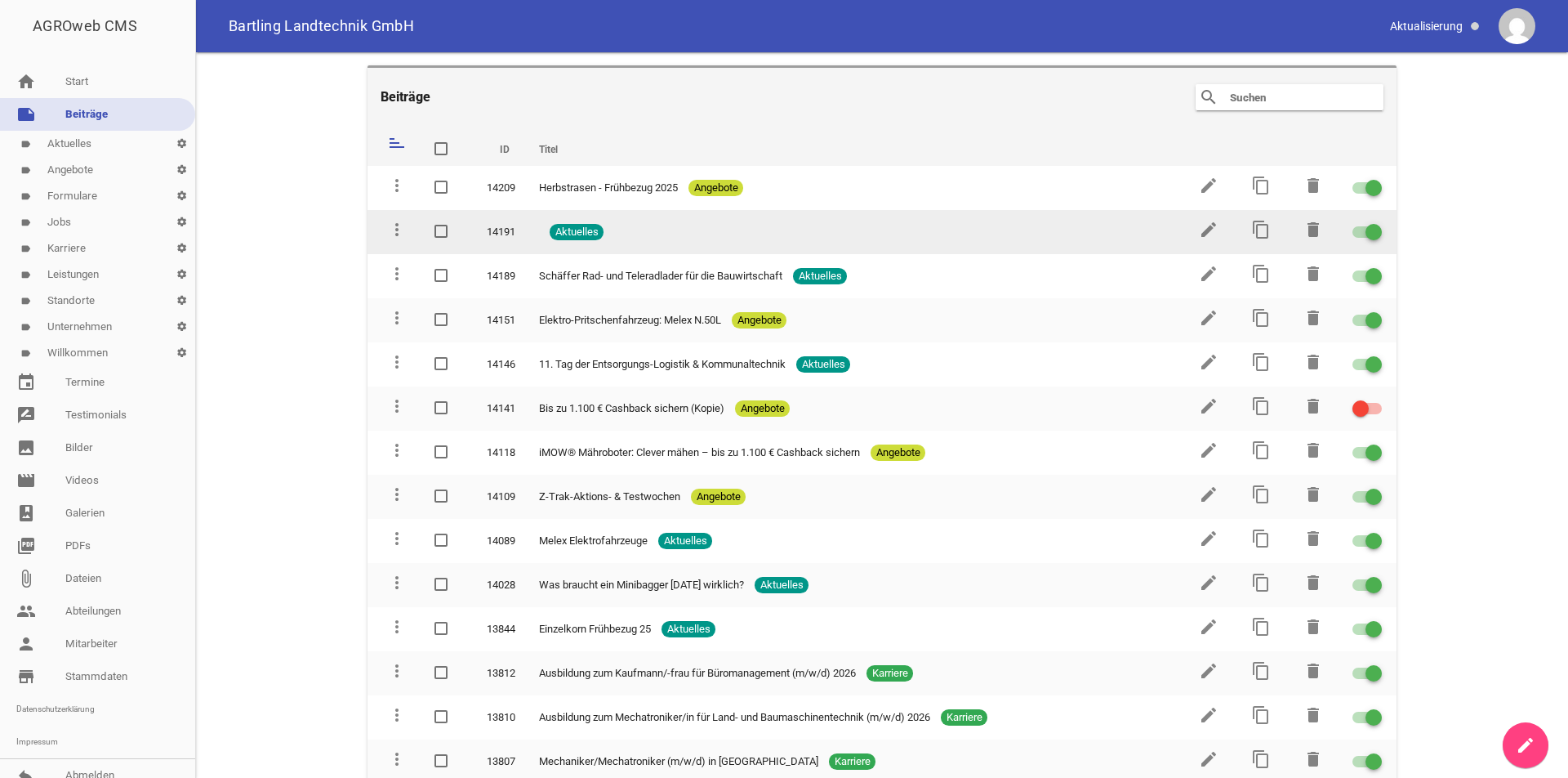
click at [702, 232] on div "Aktuelles" at bounding box center [853, 233] width 628 height 17
click at [1200, 231] on icon "edit" at bounding box center [1208, 229] width 19 height 19
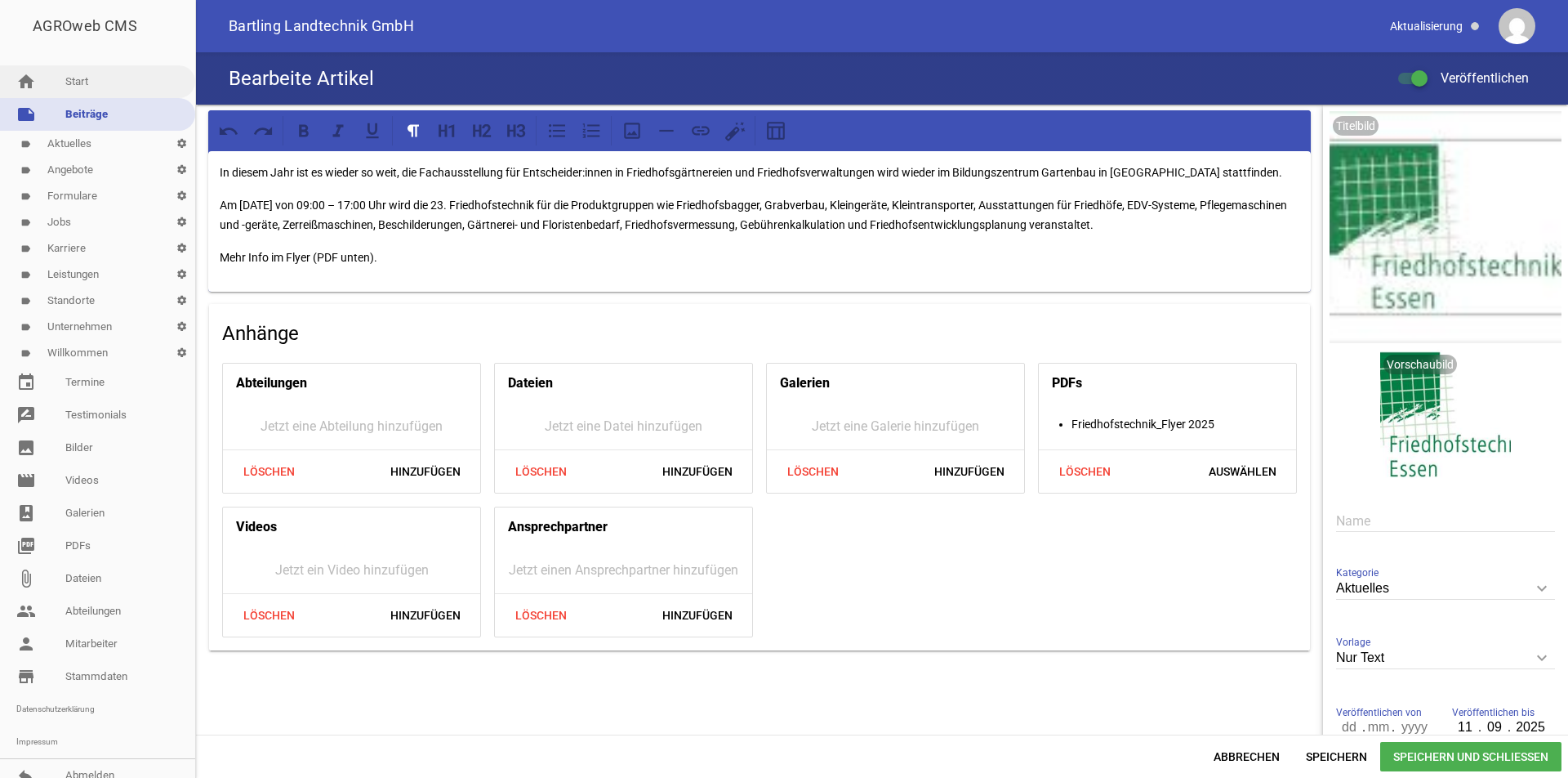
click at [88, 87] on link "home Start" at bounding box center [98, 81] width 196 height 32
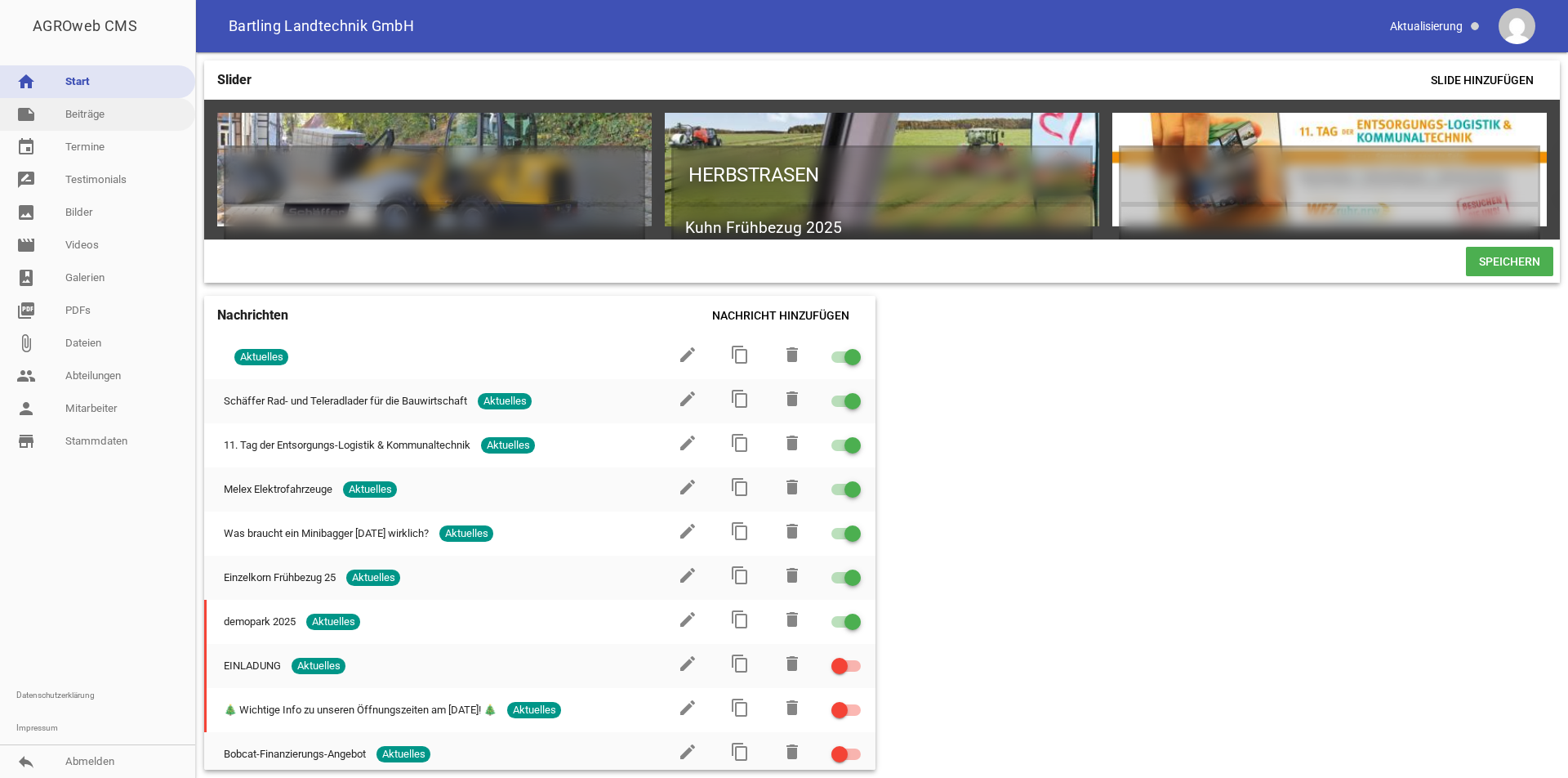
click at [73, 107] on link "note Beiträge" at bounding box center [98, 114] width 196 height 32
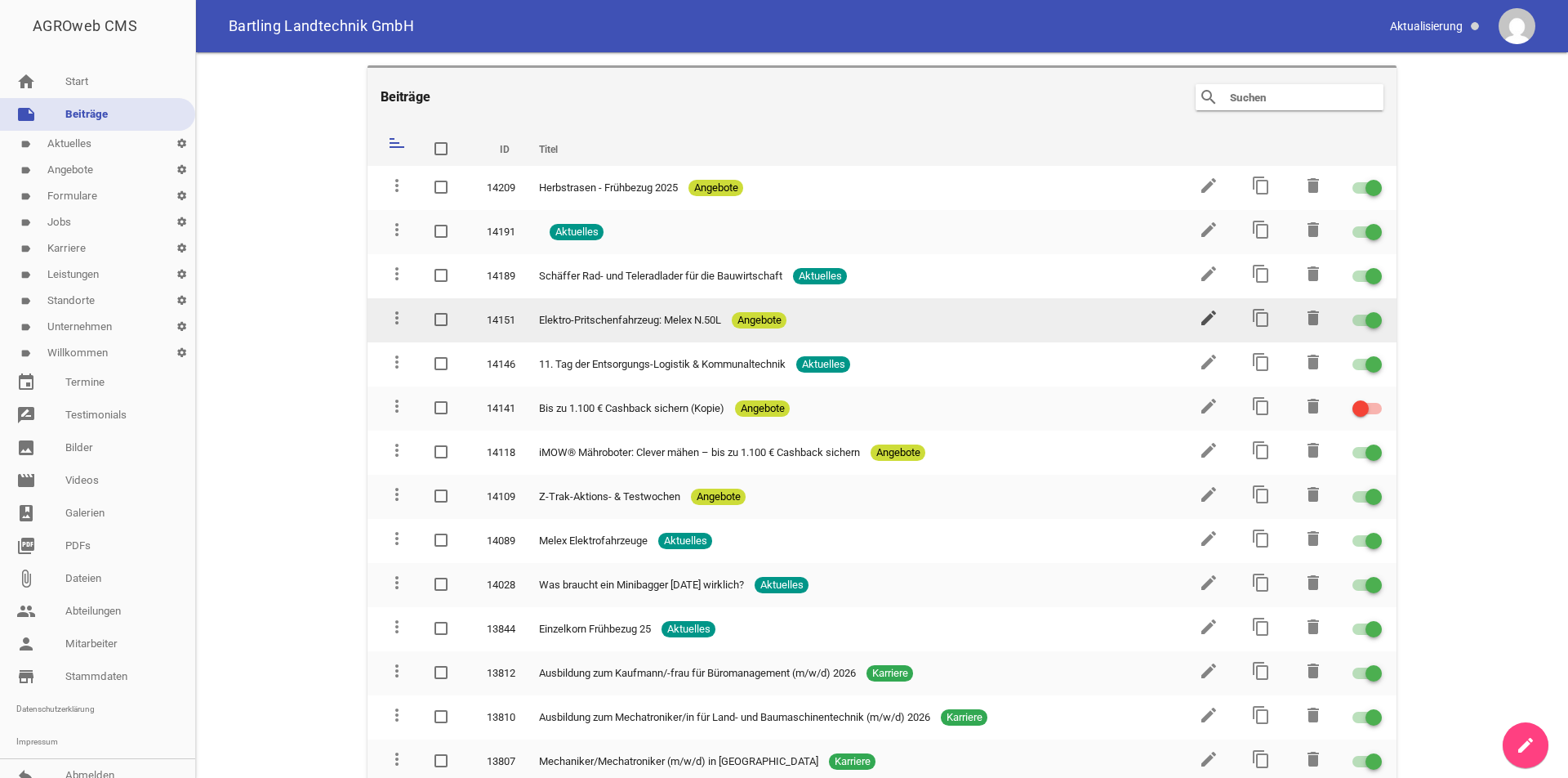
click at [1199, 317] on icon "edit" at bounding box center [1208, 317] width 19 height 19
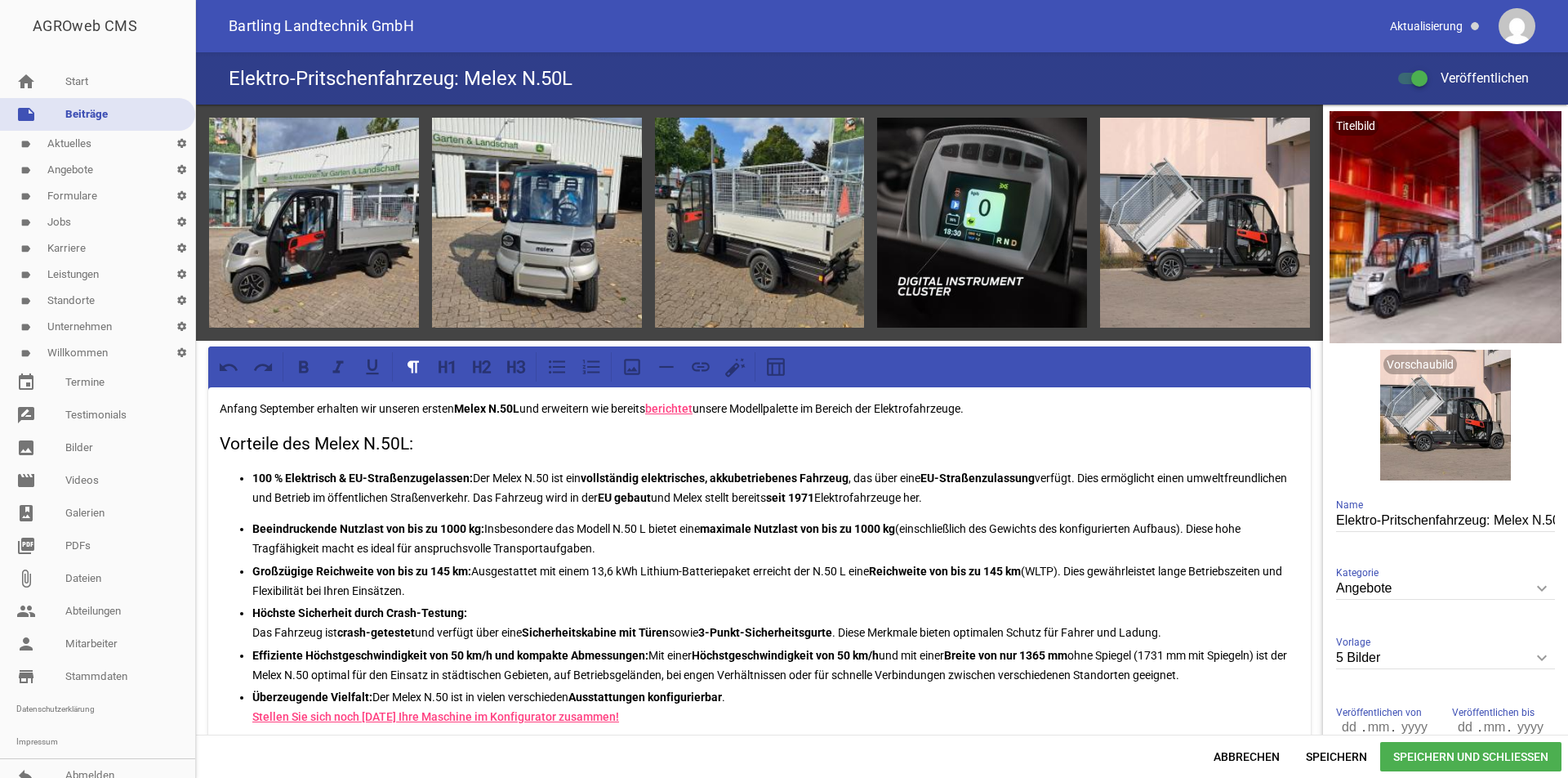
click at [1471, 758] on span "Speichern und Schließen" at bounding box center [1471, 757] width 181 height 30
